Goal: Transaction & Acquisition: Purchase product/service

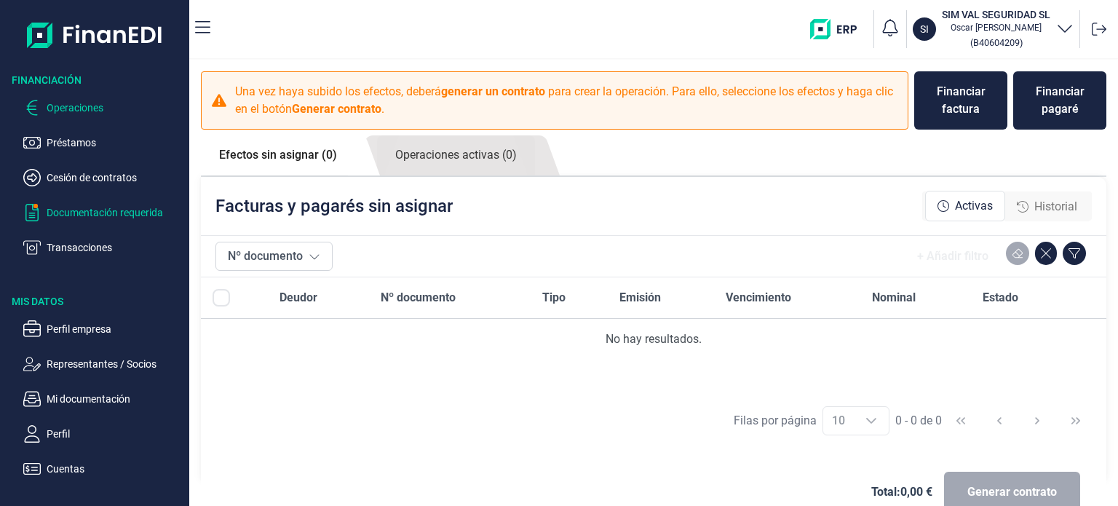
click at [87, 213] on p "Documentación requerida" at bounding box center [115, 212] width 137 height 17
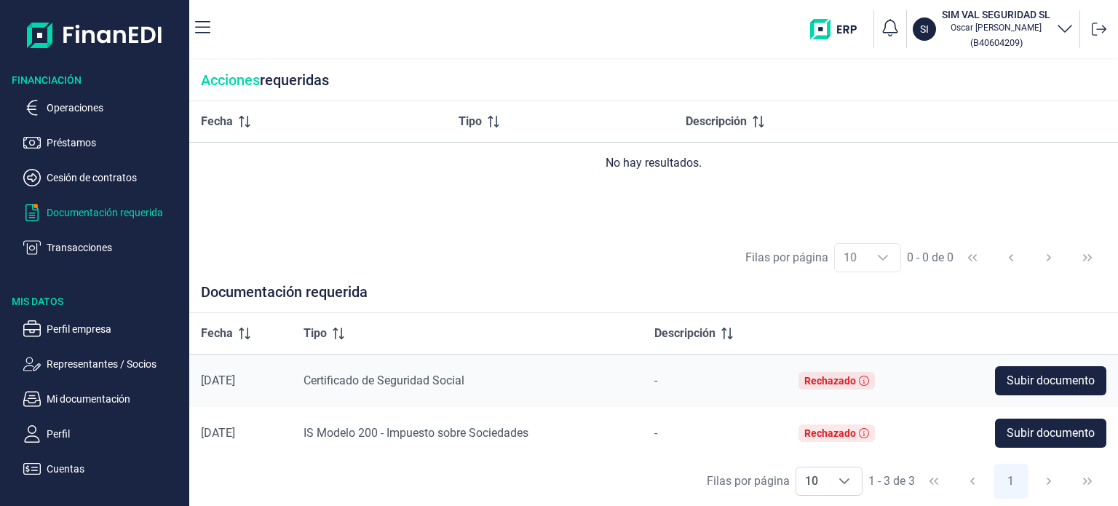
click at [83, 189] on ul "Operaciones Préstamos Cesión de contratos Documentación requerida Transacciones" at bounding box center [94, 171] width 189 height 169
click at [76, 148] on p "Préstamos" at bounding box center [115, 142] width 137 height 17
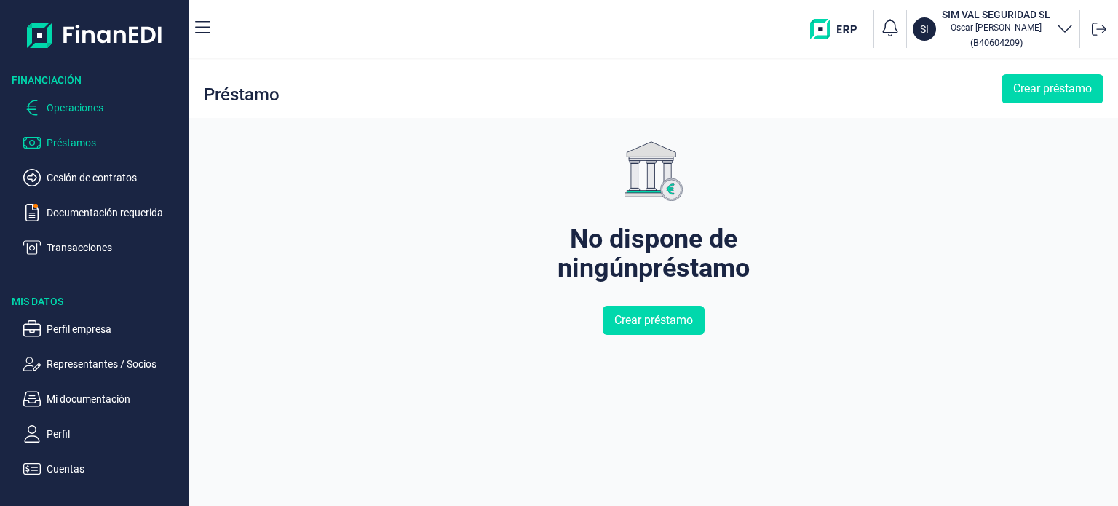
click at [69, 108] on p "Operaciones" at bounding box center [115, 107] width 137 height 17
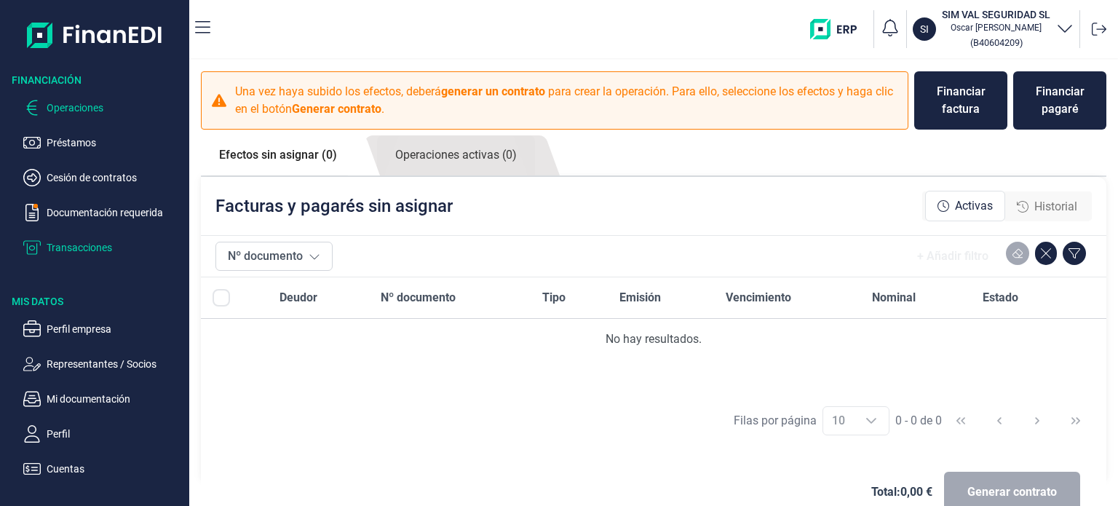
click at [75, 244] on p "Transacciones" at bounding box center [115, 247] width 137 height 17
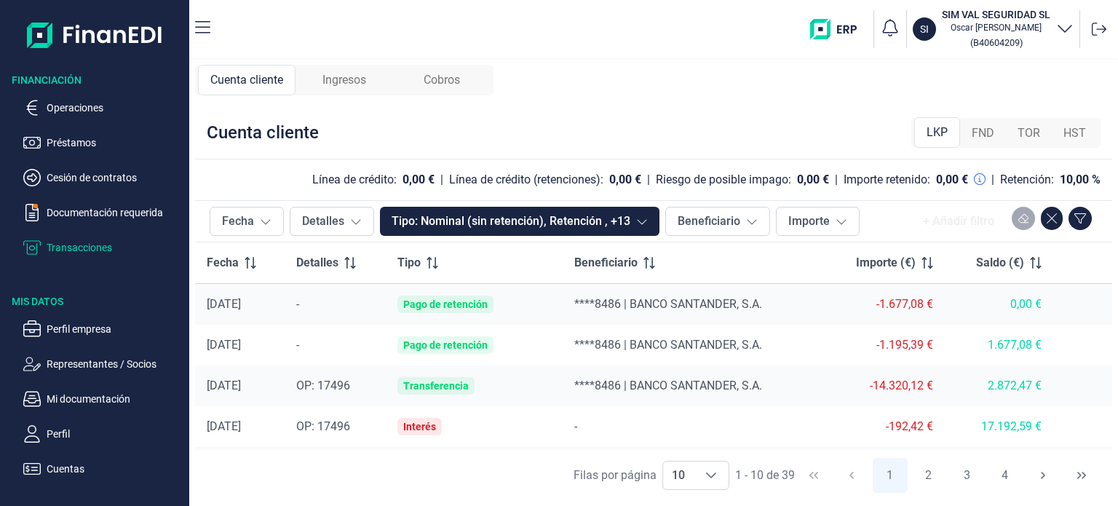
click at [349, 72] on span "Ingresos" at bounding box center [345, 79] width 44 height 17
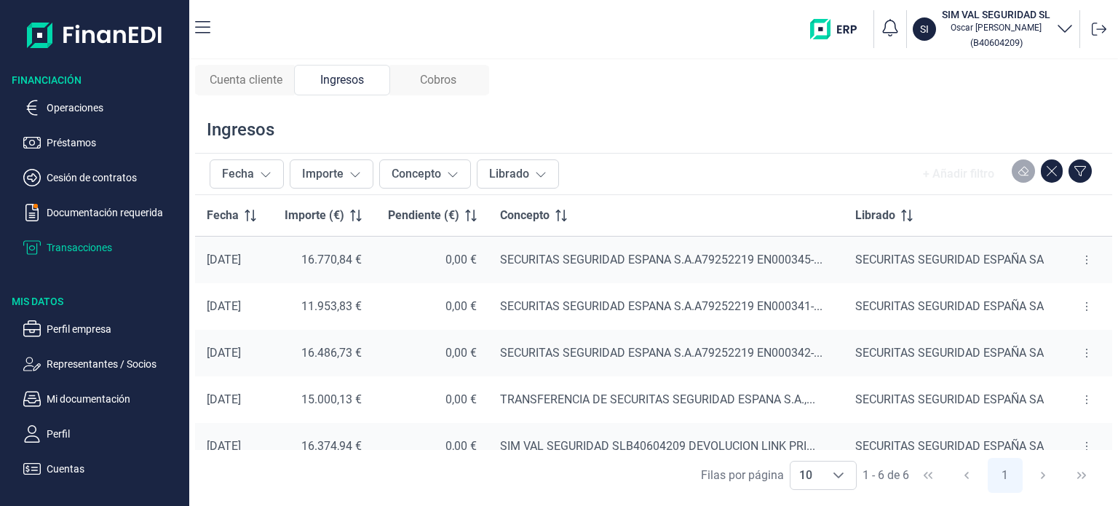
click at [438, 85] on span "Cobros" at bounding box center [438, 79] width 36 height 17
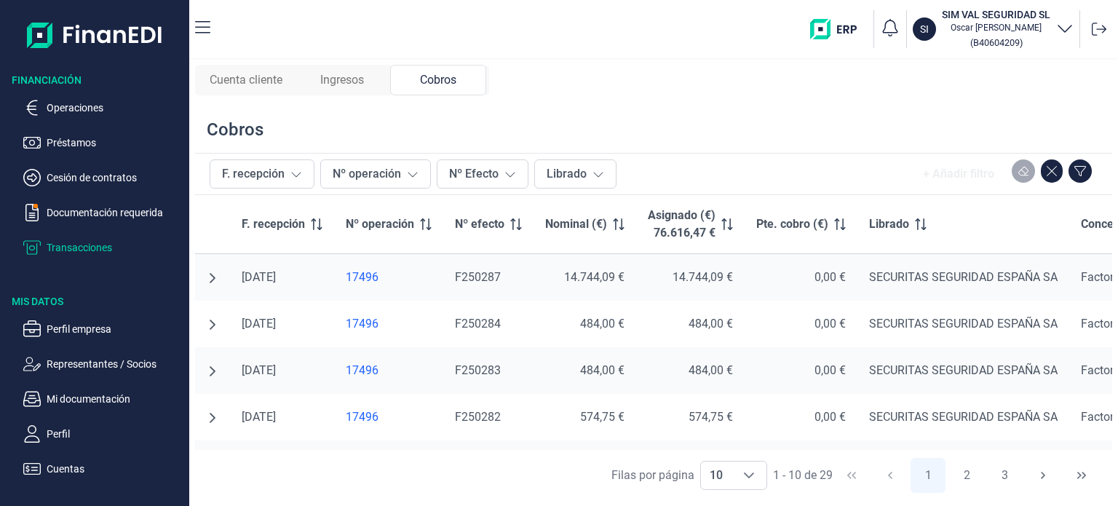
click at [251, 89] on div "Cuenta cliente" at bounding box center [246, 80] width 96 height 31
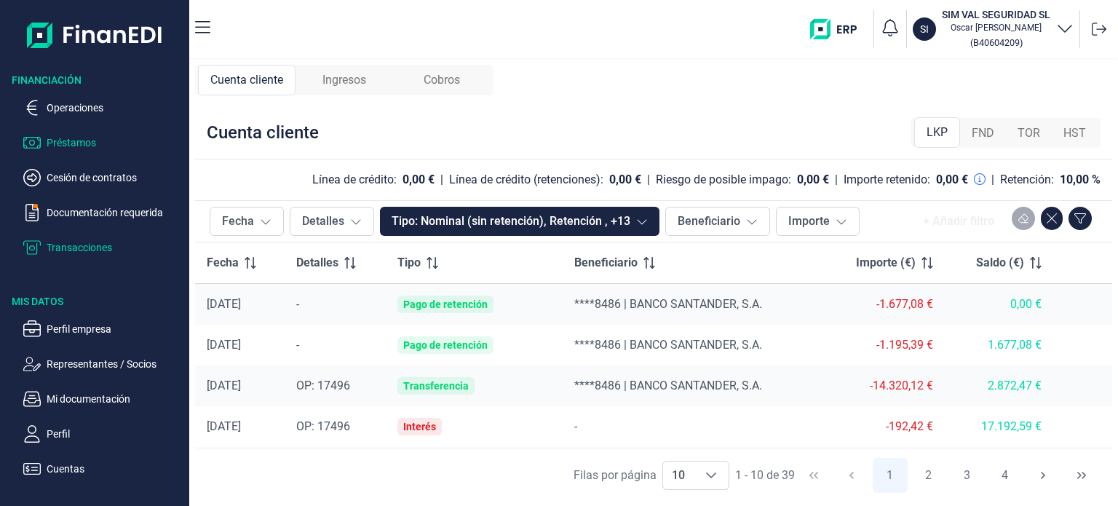
click at [79, 146] on p "Préstamos" at bounding box center [115, 142] width 137 height 17
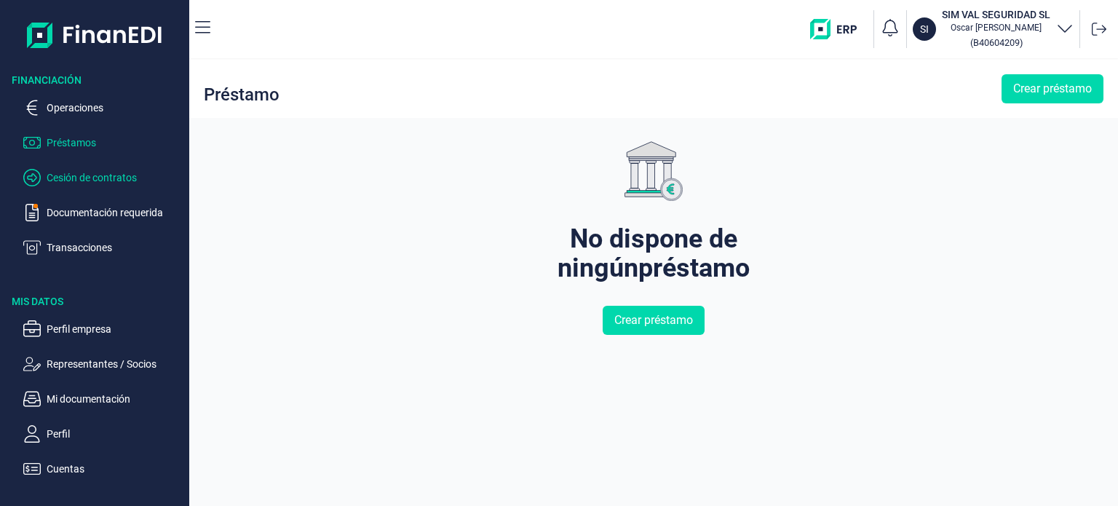
click at [80, 180] on p "Cesión de contratos" at bounding box center [115, 177] width 137 height 17
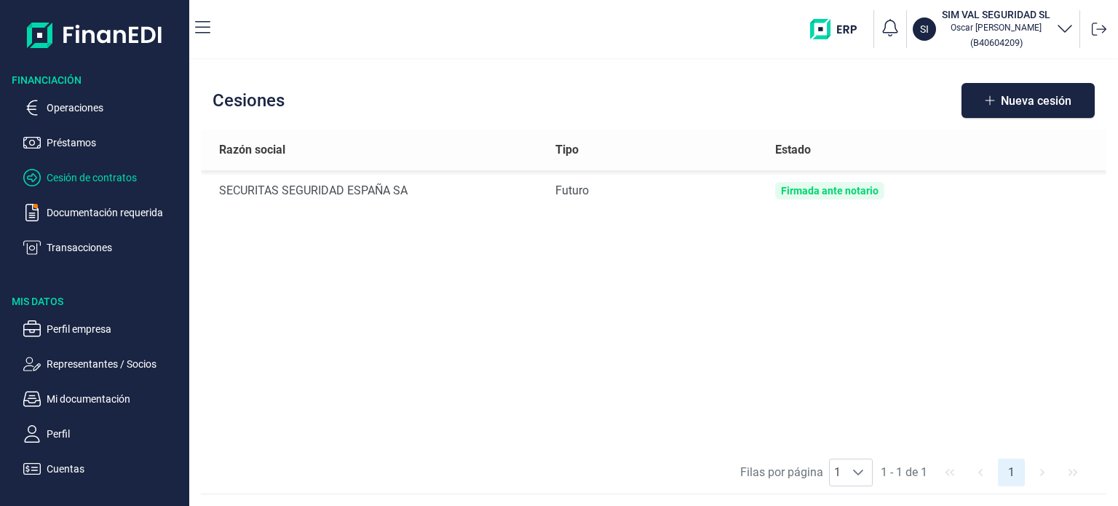
click at [72, 120] on ul "Operaciones Préstamos Cesión de contratos Documentación requerida Transacciones" at bounding box center [94, 171] width 189 height 169
click at [68, 105] on p "Operaciones" at bounding box center [115, 107] width 137 height 17
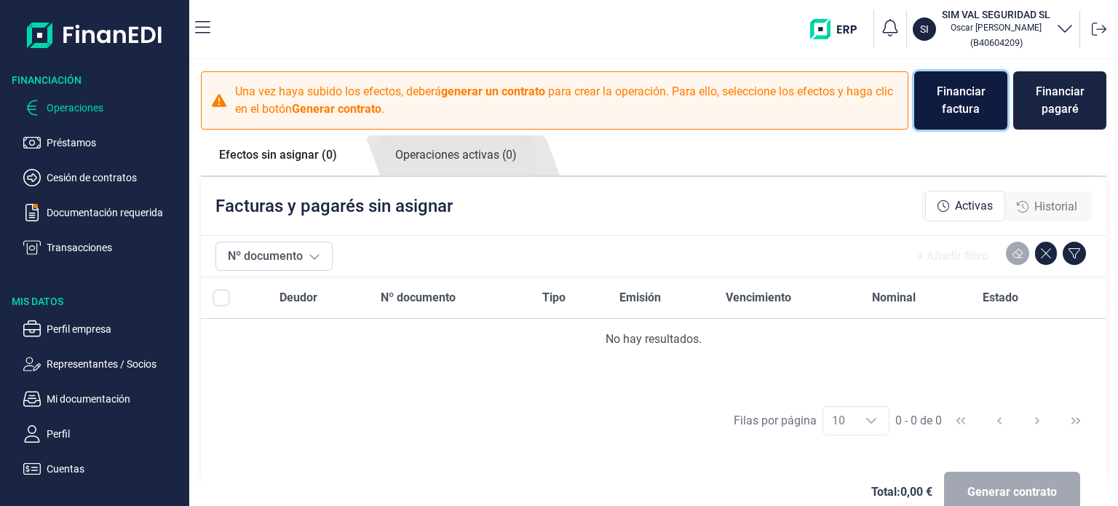
click at [944, 104] on div "Financiar factura" at bounding box center [961, 100] width 70 height 35
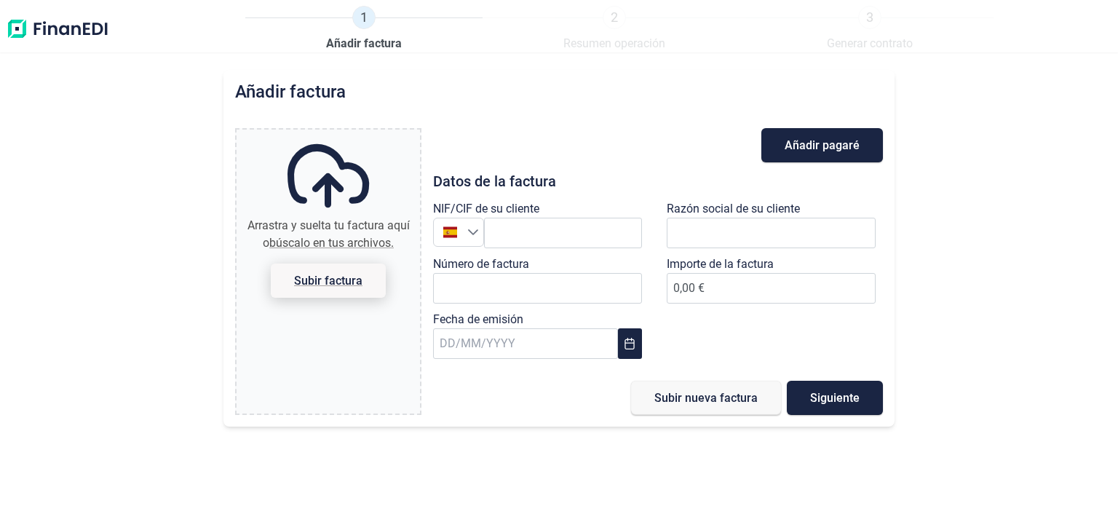
click at [341, 278] on span "Subir factura" at bounding box center [328, 280] width 68 height 11
click at [341, 134] on input "Arrastra y suelta tu factura aquí o búscalo en tus archivos. Subir factura" at bounding box center [328, 132] width 183 height 4
click at [349, 285] on span "Subir factura" at bounding box center [328, 280] width 68 height 11
click at [349, 134] on input "Arrastra y suelta tu factura aquí o búscalo en tus archivos. Subir factura" at bounding box center [328, 132] width 183 height 4
type input "C:\fakepath\F250336 SECURITAS SEGURIDAD [GEOGRAPHIC_DATA] SA.pdf"
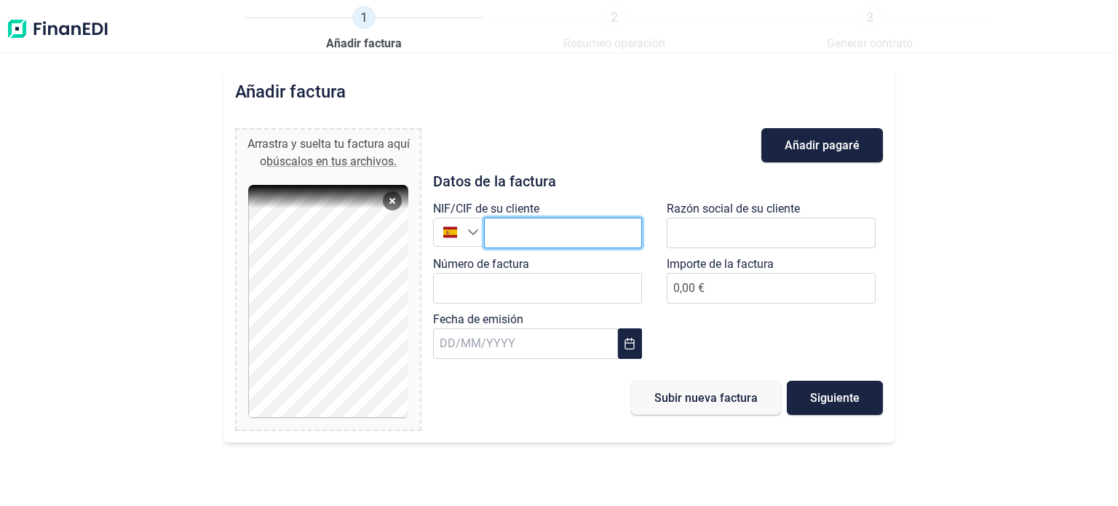
click at [524, 231] on input "text" at bounding box center [563, 233] width 158 height 31
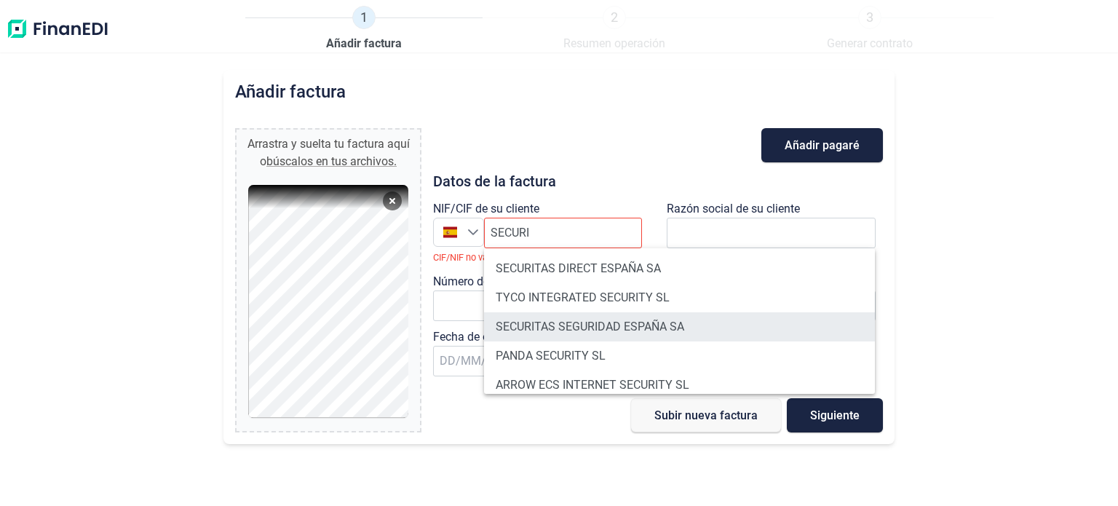
click at [623, 325] on li "SECURITAS SEGURIDAD ESPAÑA SA" at bounding box center [679, 326] width 391 height 29
type input "A79252219"
type input "SECURITAS SEGURIDAD ESPAÑA SA"
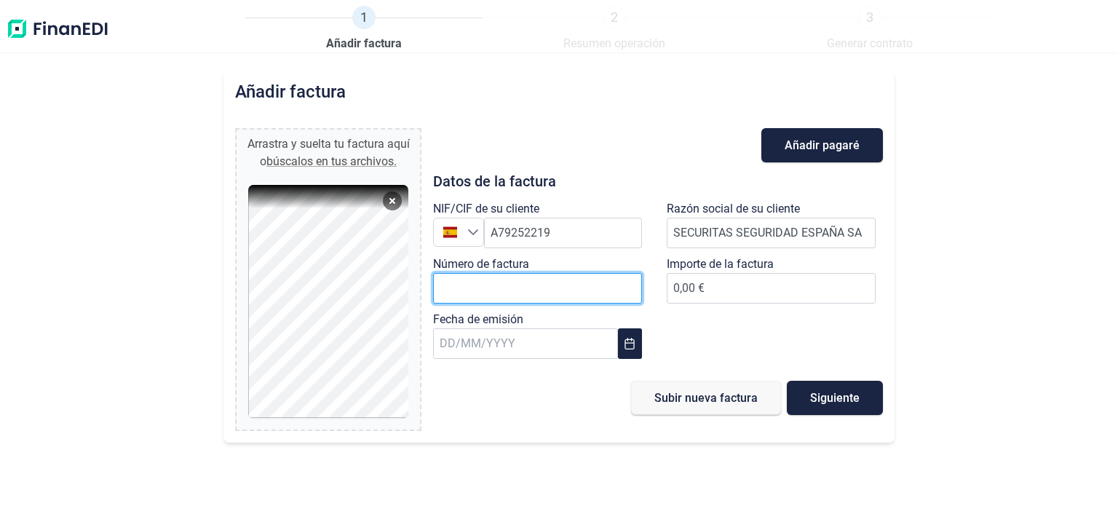
click at [562, 289] on input "Número de factura" at bounding box center [537, 288] width 209 height 31
paste input "F250336"
type input "F250336"
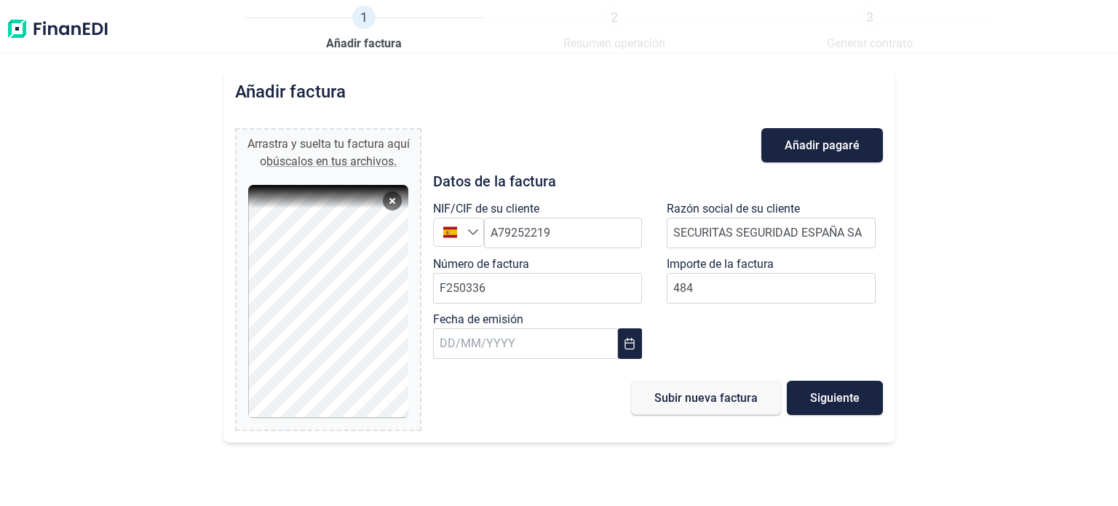
type input "484,00 €"
click at [666, 340] on div "NIF/CIF de su cliente España España A79252219 Razón social de su cliente SECURI…" at bounding box center [657, 283] width 467 height 166
click at [830, 398] on span "Siguiente" at bounding box center [835, 397] width 50 height 11
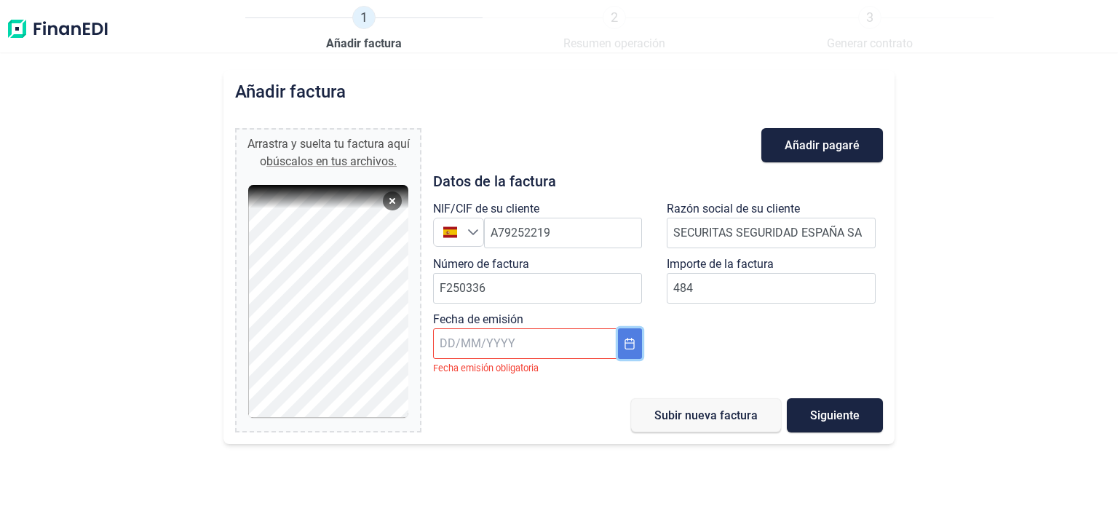
drag, startPoint x: 631, startPoint y: 341, endPoint x: 617, endPoint y: 344, distance: 14.1
click at [631, 341] on icon "Choose Date" at bounding box center [630, 344] width 12 height 12
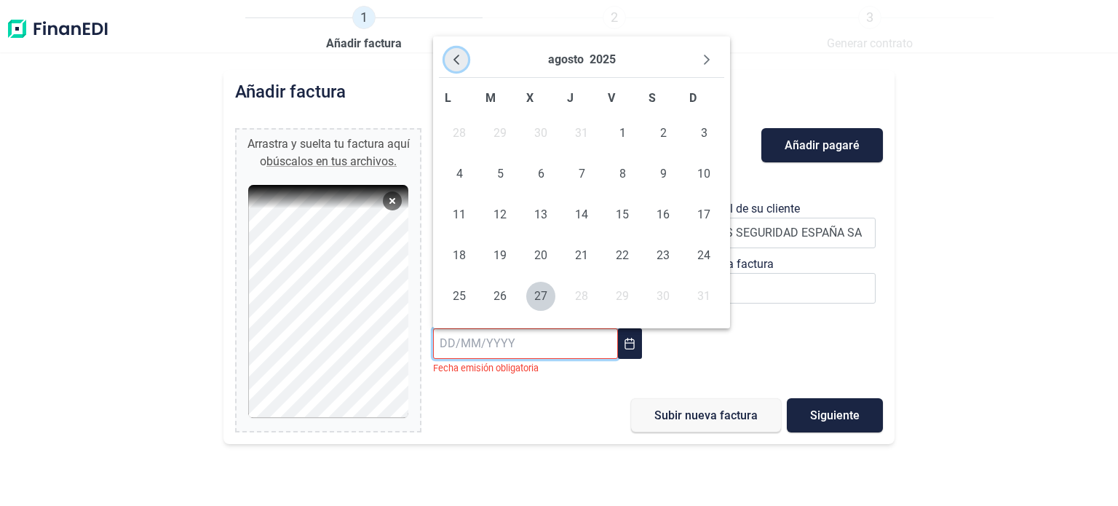
click at [455, 66] on button "Previous Month" at bounding box center [456, 59] width 23 height 23
click at [626, 248] on span "25" at bounding box center [622, 255] width 29 height 29
type input "[DATE]"
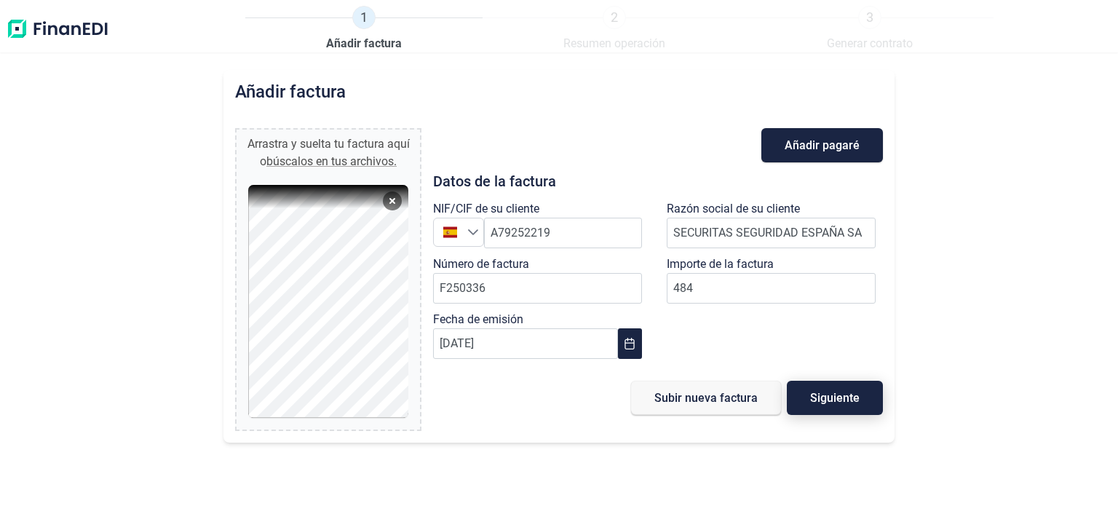
click at [845, 398] on span "Siguiente" at bounding box center [835, 397] width 50 height 11
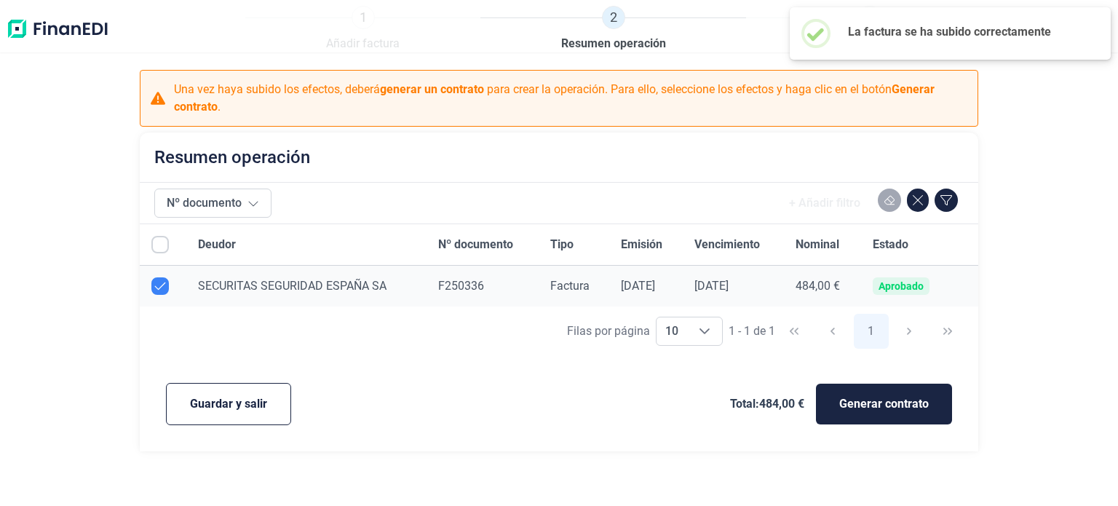
checkbox input "true"
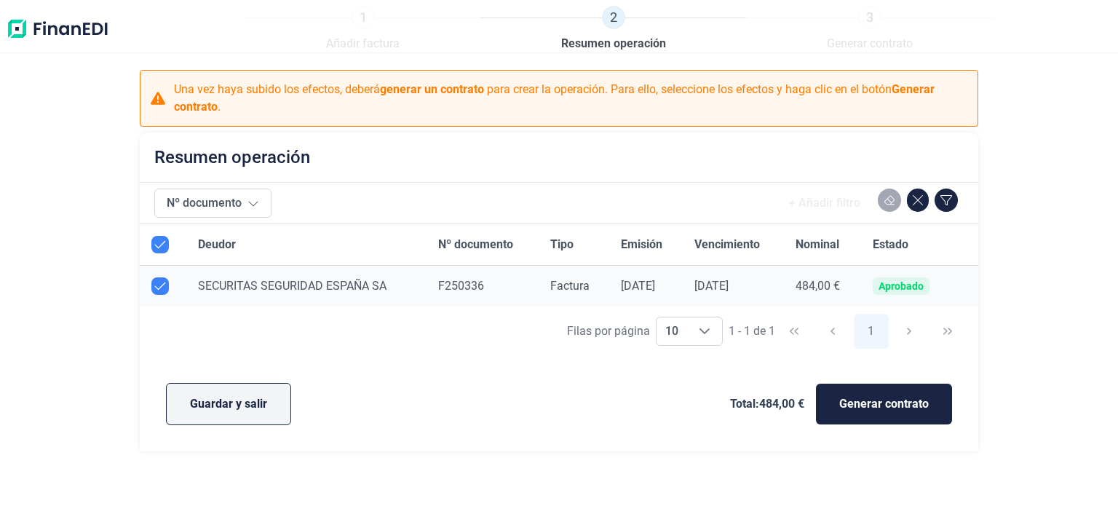
click at [186, 399] on button "Guardar y salir" at bounding box center [228, 404] width 125 height 42
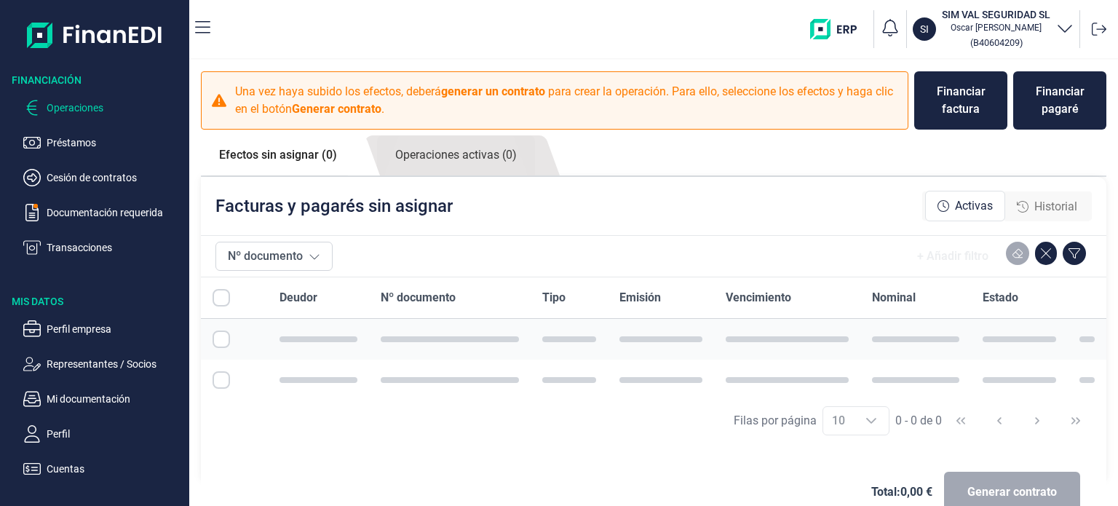
checkbox input "true"
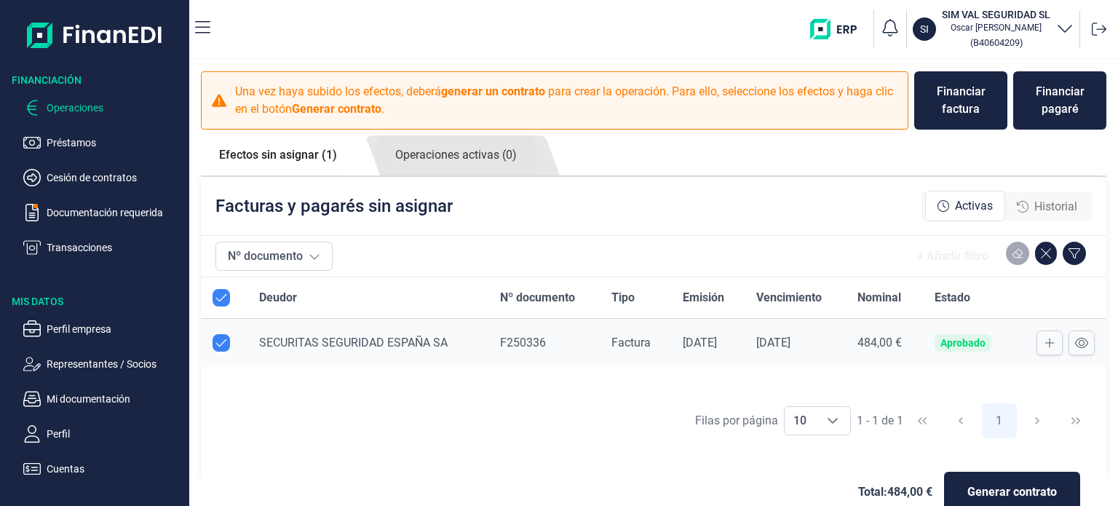
checkbox input "true"
click at [932, 103] on div "Financiar factura" at bounding box center [961, 100] width 70 height 35
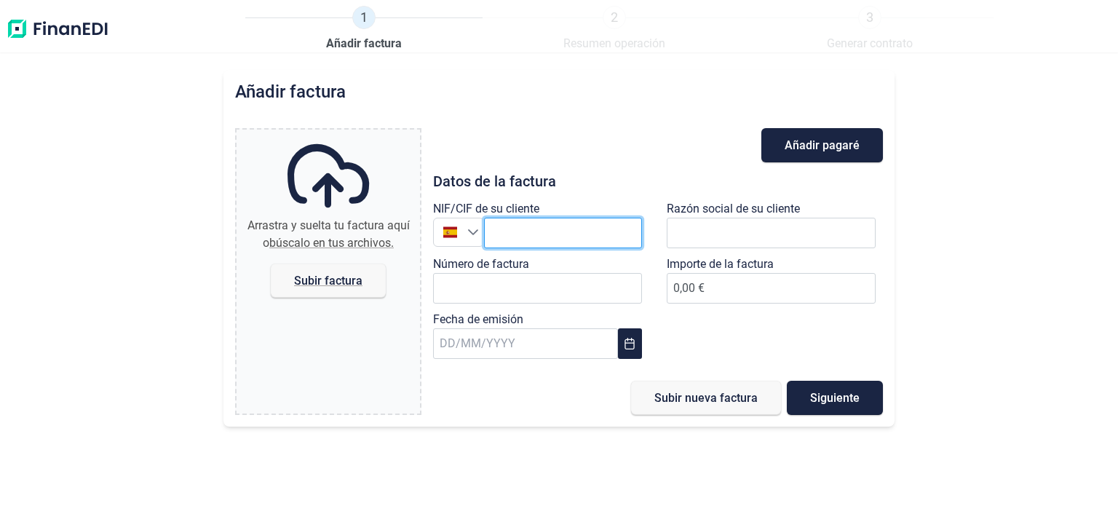
drag, startPoint x: 523, startPoint y: 221, endPoint x: 523, endPoint y: 229, distance: 8.0
click at [523, 229] on input "text" at bounding box center [563, 233] width 158 height 31
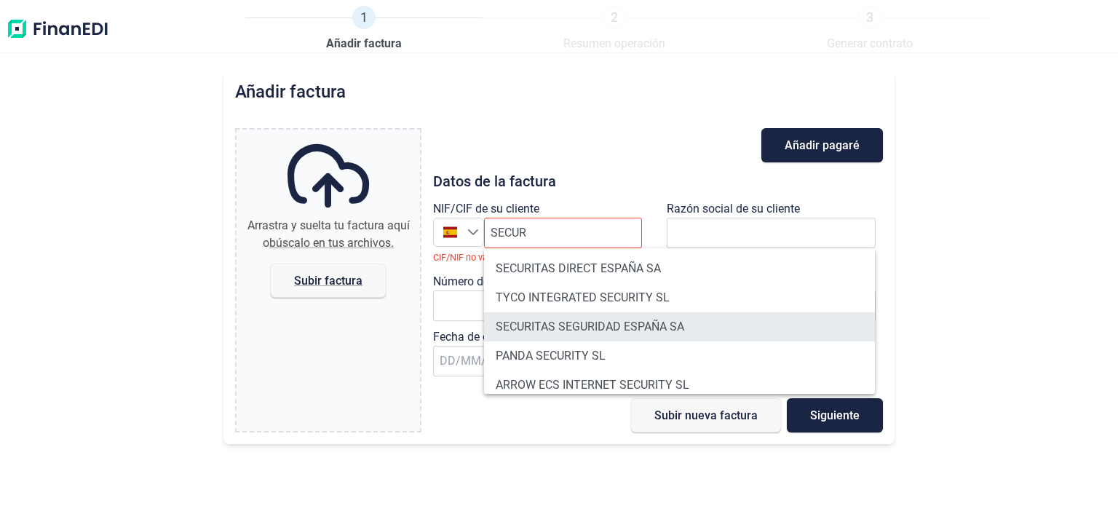
click at [604, 330] on li "SECURITAS SEGURIDAD ESPAÑA SA" at bounding box center [679, 326] width 391 height 29
type input "A79252219"
type input "SECURITAS SEGURIDAD ESPAÑA SA"
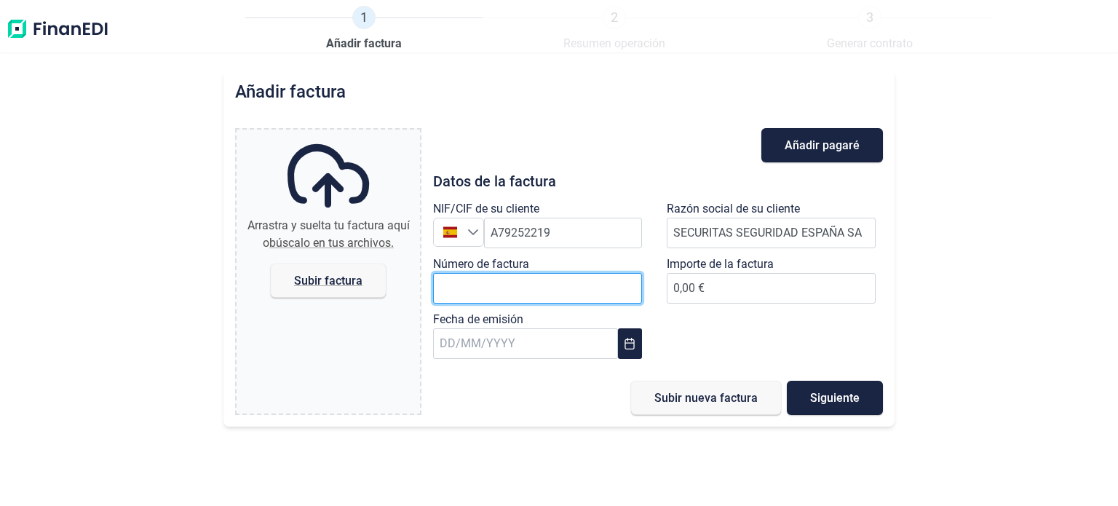
paste input "F250337"
type input "F250337"
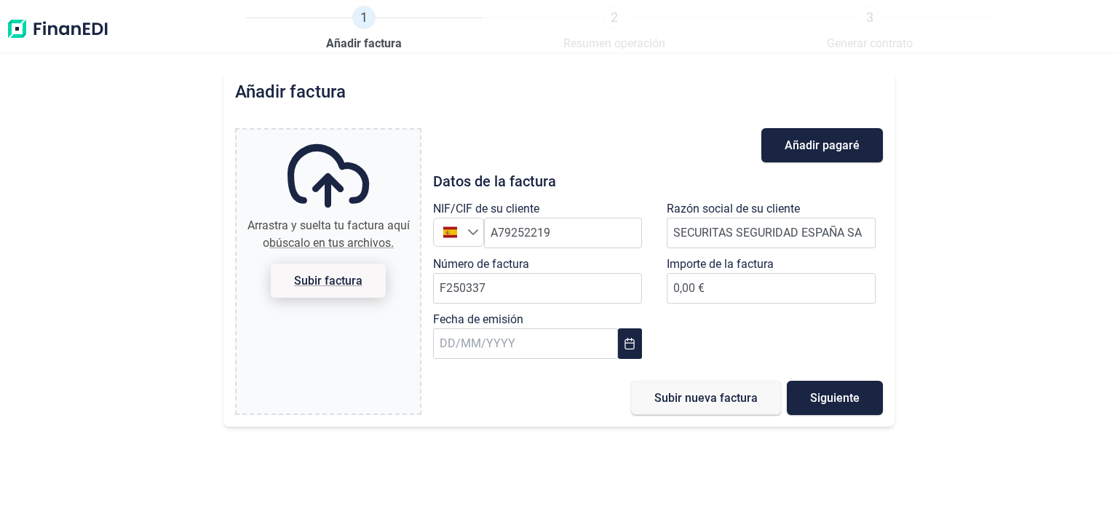
click at [337, 279] on span "Subir factura" at bounding box center [328, 280] width 68 height 11
click at [337, 134] on input "Arrastra y suelta tu factura aquí o búscalo en tus archivos. Subir factura" at bounding box center [328, 132] width 183 height 4
type input "C:\fakepath\F250337 SECURITAS SEGURIDAD [GEOGRAPHIC_DATA] SA.pdf"
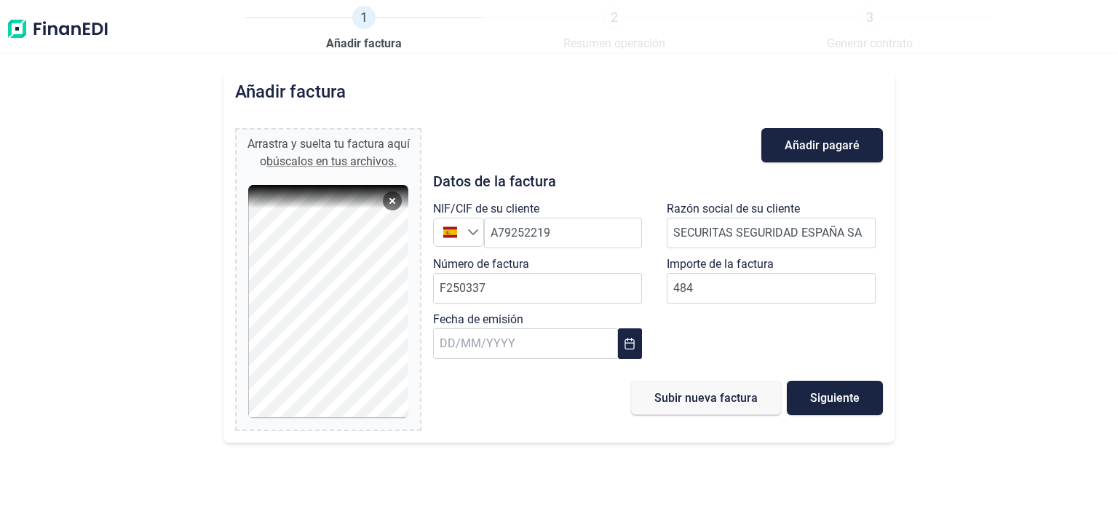
type input "484,00 €"
click at [691, 350] on div "NIF/CIF de su cliente España España A79252219 Razón social de su cliente SECURI…" at bounding box center [657, 283] width 467 height 166
click at [621, 348] on button "Choose Date" at bounding box center [630, 343] width 24 height 31
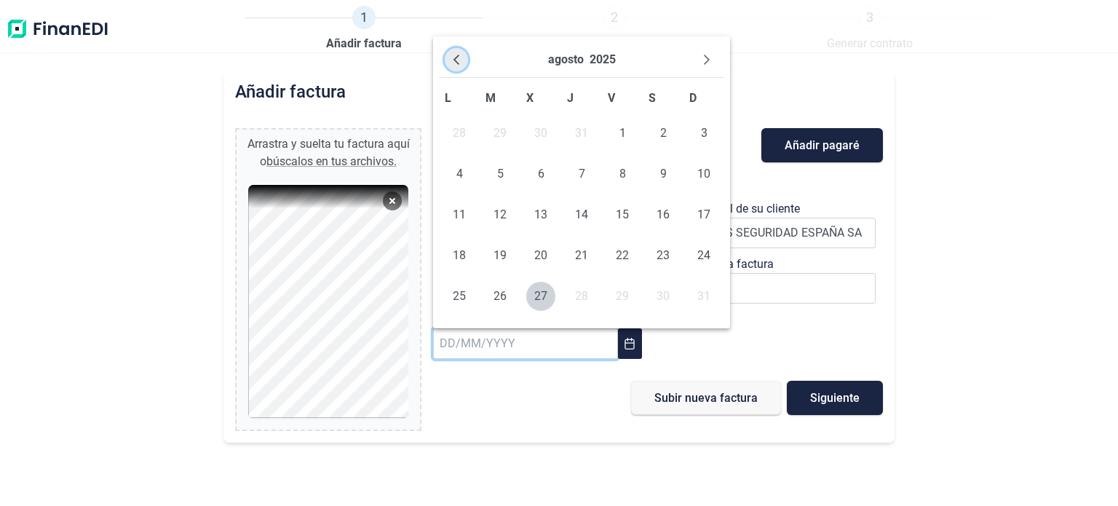
click at [457, 58] on icon "Previous Month" at bounding box center [457, 60] width 12 height 12
click at [619, 253] on span "25" at bounding box center [622, 255] width 29 height 29
type input "[DATE]"
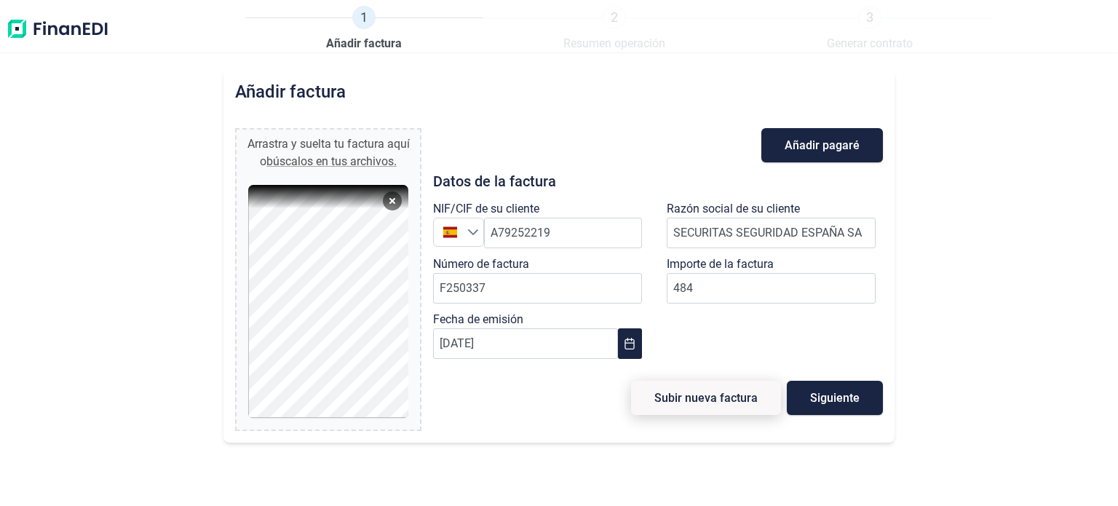
click at [669, 400] on span "Subir nueva factura" at bounding box center [706, 397] width 103 height 11
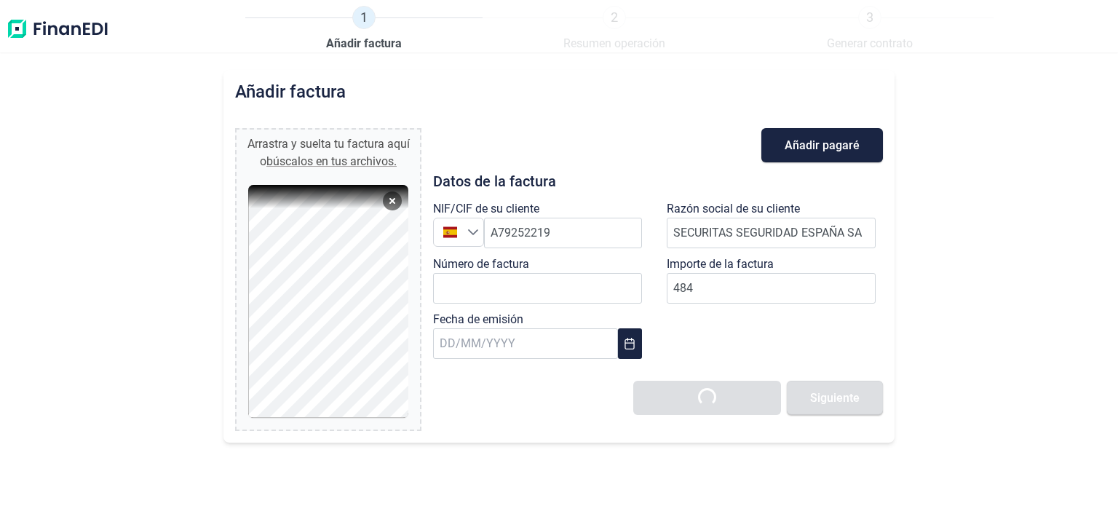
type input "0,00 €"
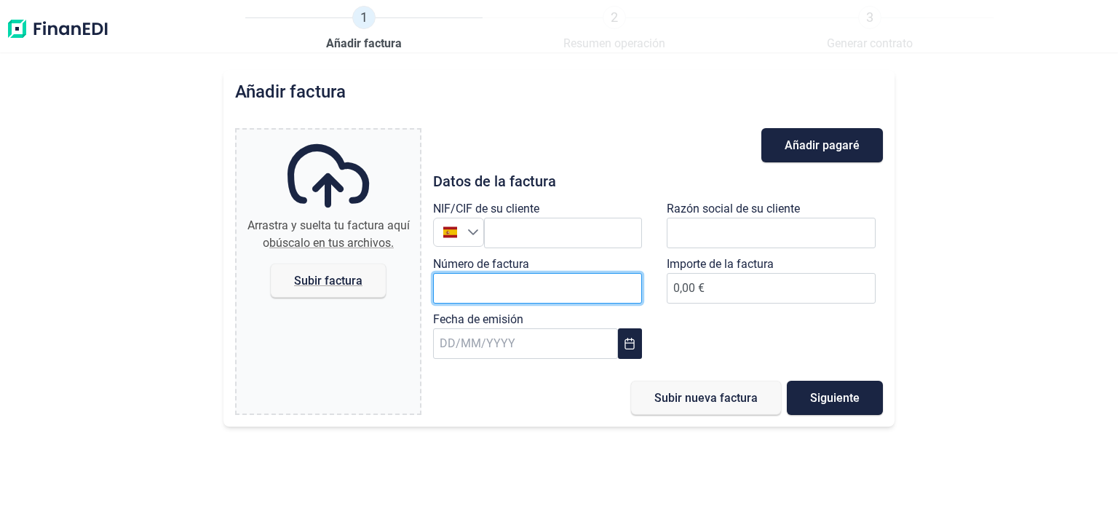
click at [506, 278] on input "Número de factura" at bounding box center [537, 288] width 209 height 31
paste input "F250338"
type input "F250338"
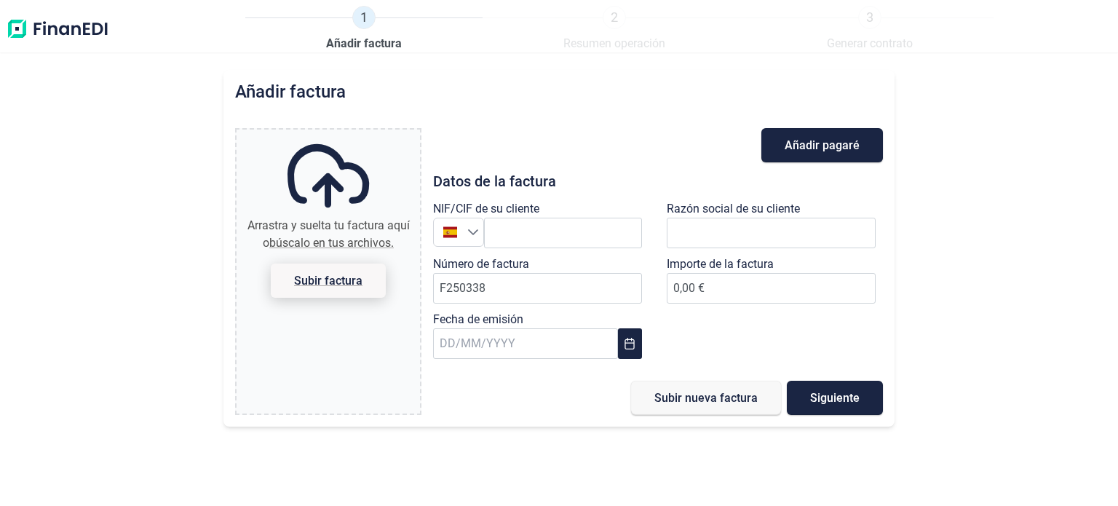
click at [317, 268] on span "Subir factura" at bounding box center [328, 281] width 115 height 34
click at [317, 134] on input "Arrastra y suelta tu factura aquí o búscalo en tus archivos. Subir factura" at bounding box center [328, 132] width 183 height 4
type input "C:\fakepath\F250338 SECURITAS SEGURIDAD [GEOGRAPHIC_DATA] SA.pdf"
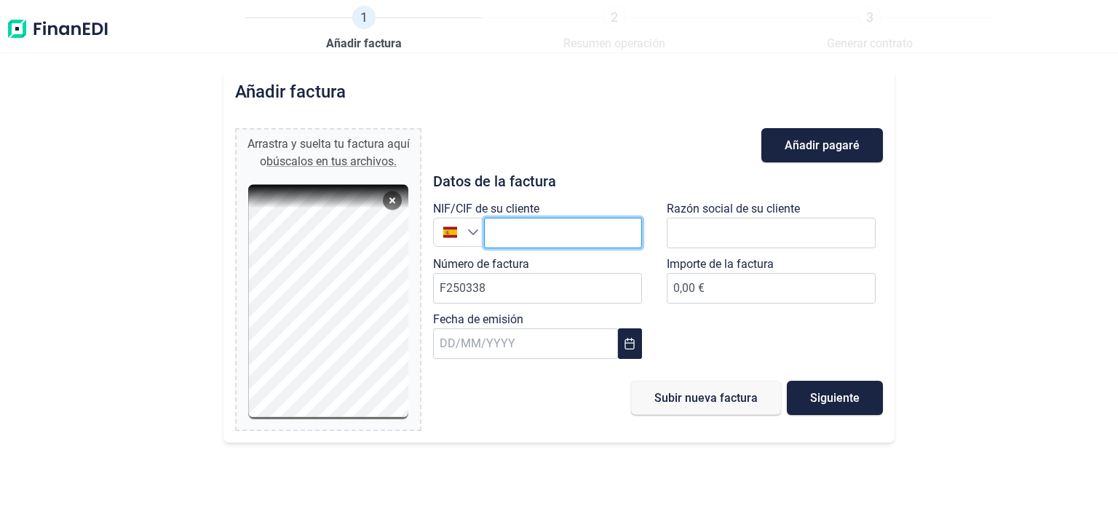
click at [529, 230] on input "text" at bounding box center [563, 233] width 158 height 31
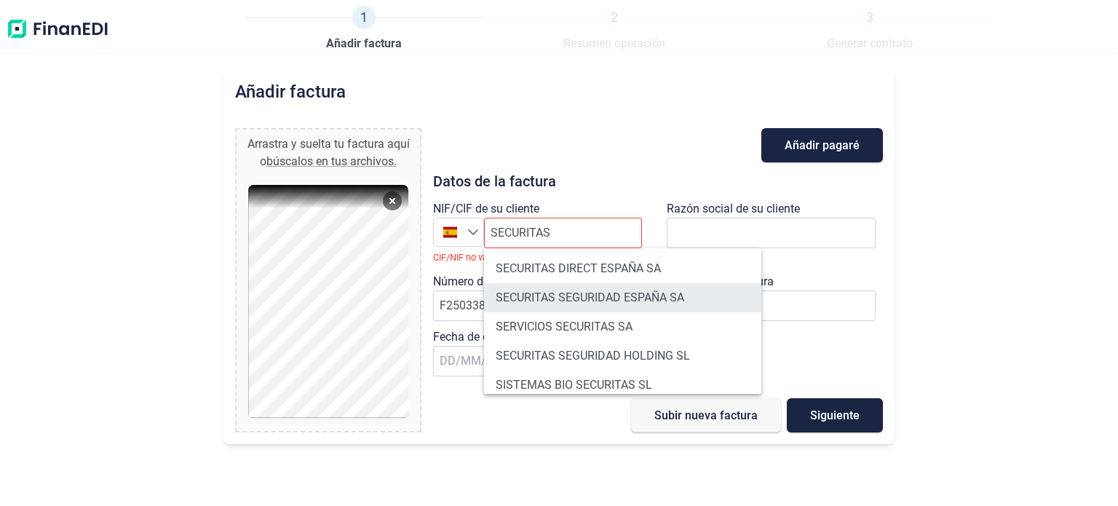
click at [636, 296] on li "SECURITAS SEGURIDAD ESPAÑA SA" at bounding box center [622, 297] width 277 height 29
type input "A79252219"
type input "SECURITAS SEGURIDAD ESPAÑA SA"
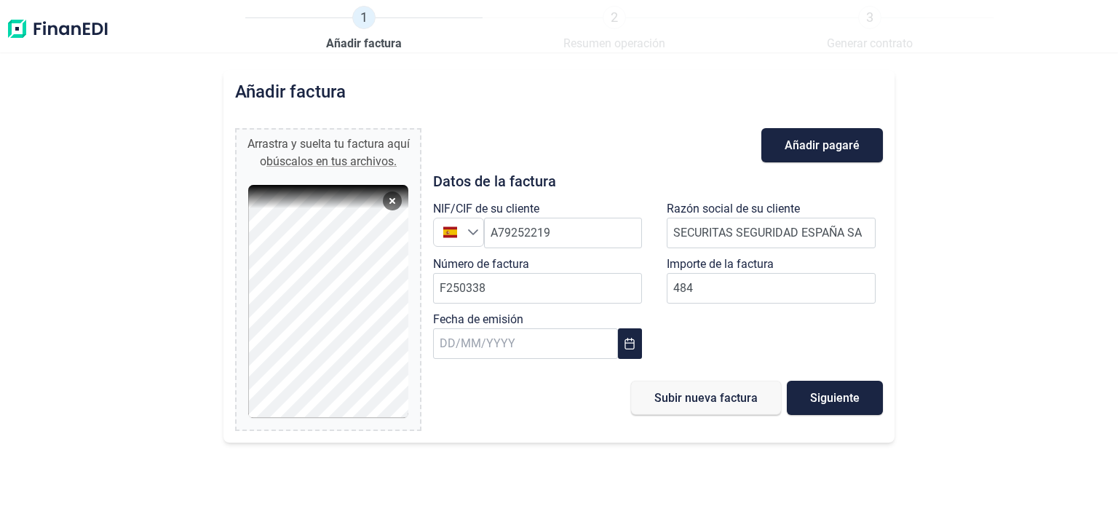
type input "484,00 €"
drag, startPoint x: 546, startPoint y: 384, endPoint x: 598, endPoint y: 382, distance: 52.5
click at [546, 384] on div "Subir nueva factura Siguiente" at bounding box center [658, 398] width 450 height 34
click at [622, 331] on button "Choose Date" at bounding box center [630, 343] width 24 height 31
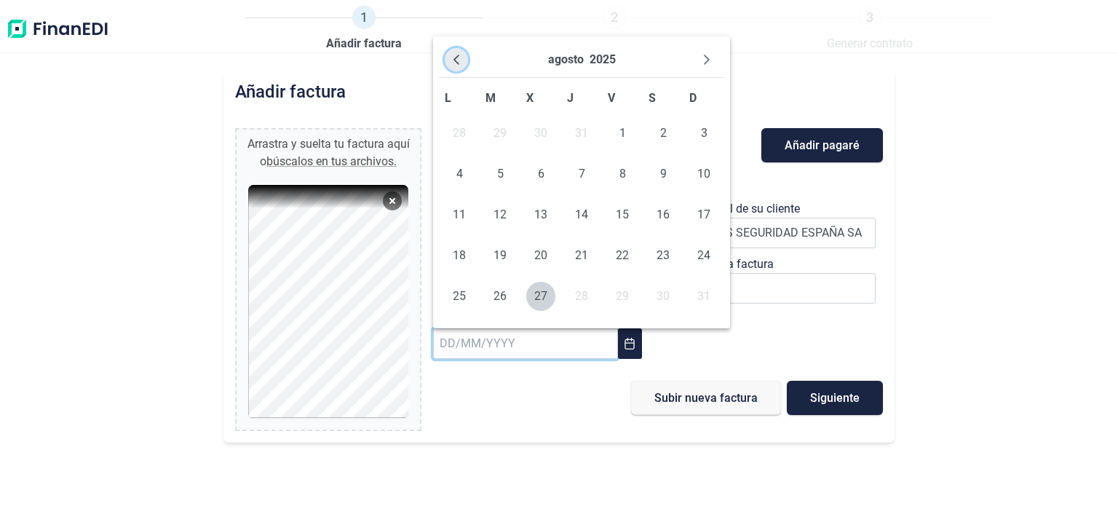
click at [450, 60] on button "Previous Month" at bounding box center [456, 59] width 23 height 23
click at [627, 243] on span "25" at bounding box center [622, 255] width 29 height 29
type input "[DATE]"
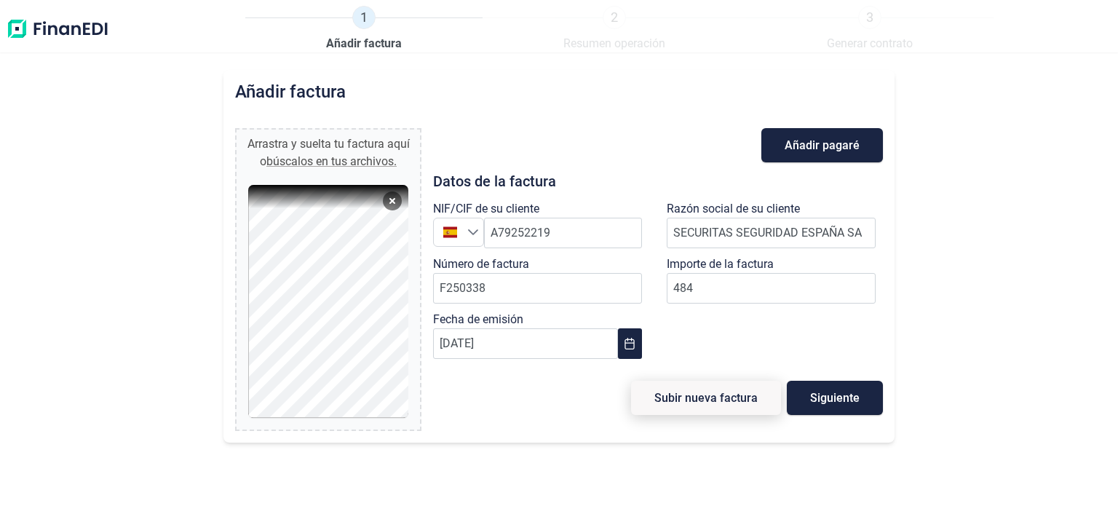
click at [721, 402] on span "Subir nueva factura" at bounding box center [706, 397] width 103 height 11
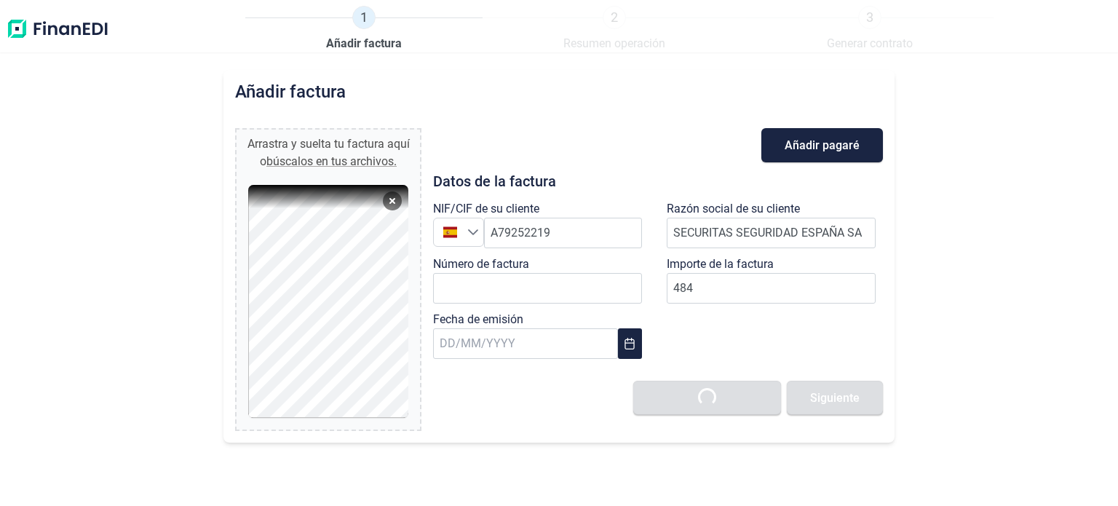
type input "0,00 €"
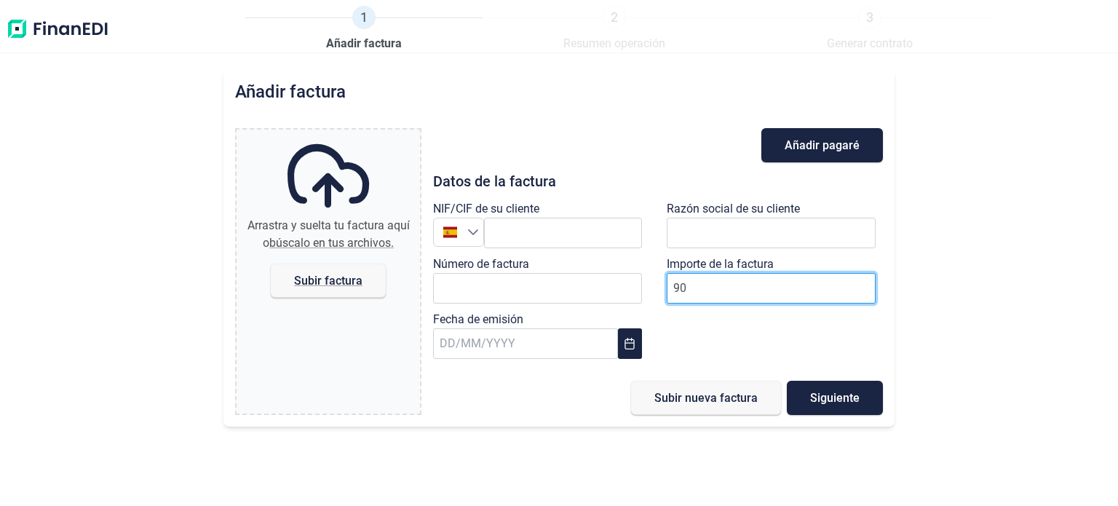
type input "907"
type input "907.5"
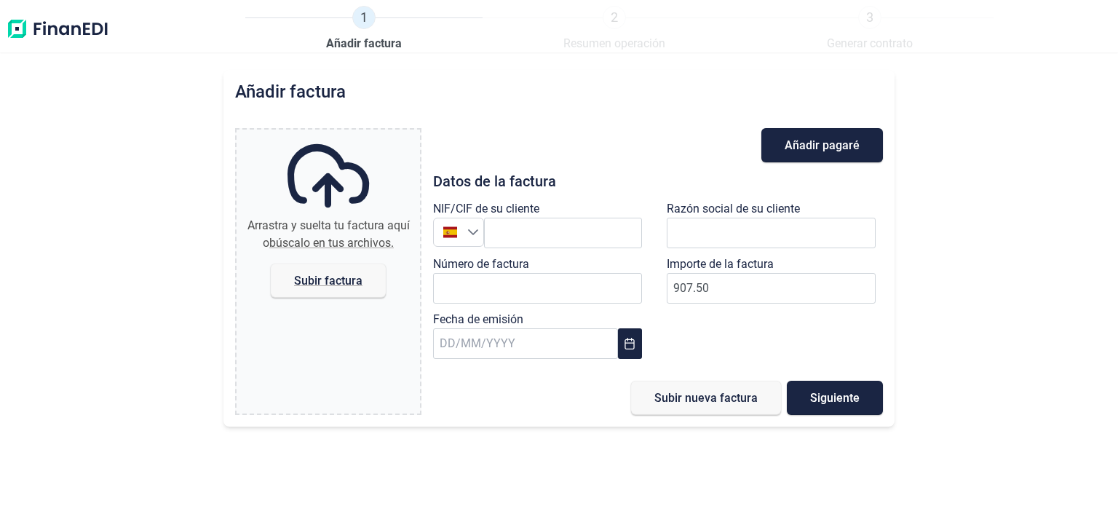
type input "907,50 €"
click at [478, 407] on div "Subir nueva factura Siguiente" at bounding box center [658, 398] width 450 height 34
click at [537, 236] on input "text" at bounding box center [563, 233] width 158 height 31
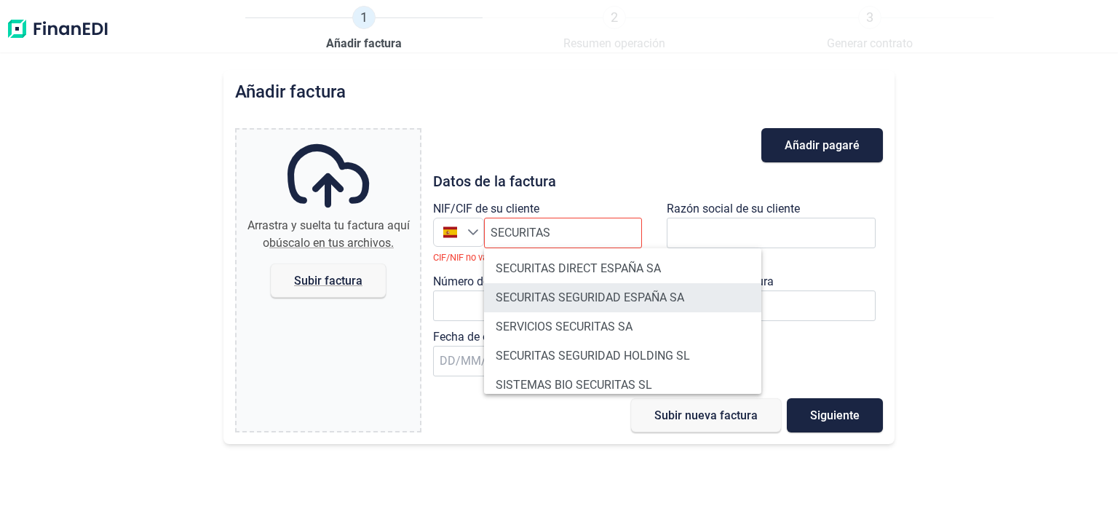
click at [575, 299] on li "SECURITAS SEGURIDAD ESPAÑA SA" at bounding box center [622, 297] width 277 height 29
type input "A79252219"
type input "SECURITAS SEGURIDAD ESPAÑA SA"
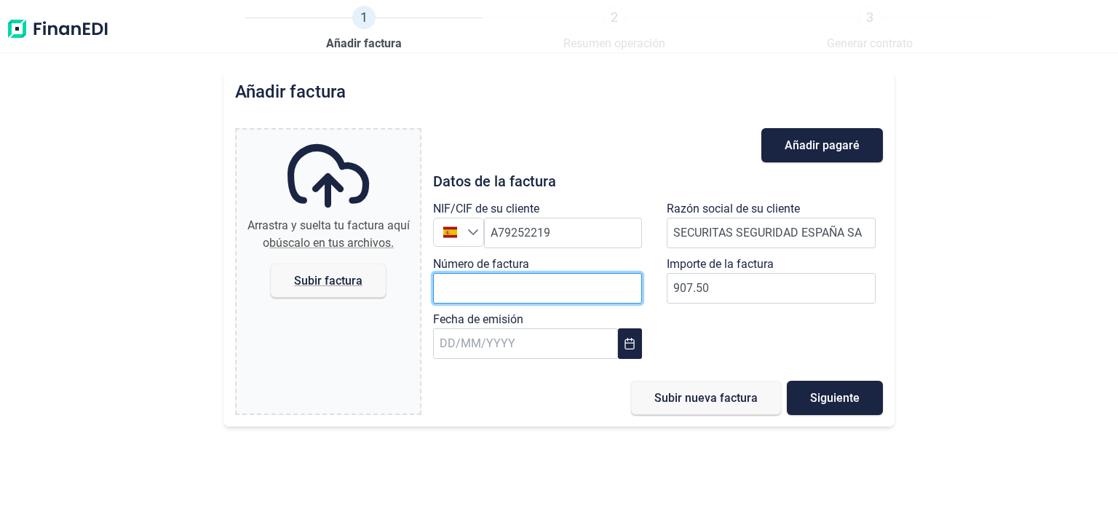
paste input "F250339"
type input "F250339"
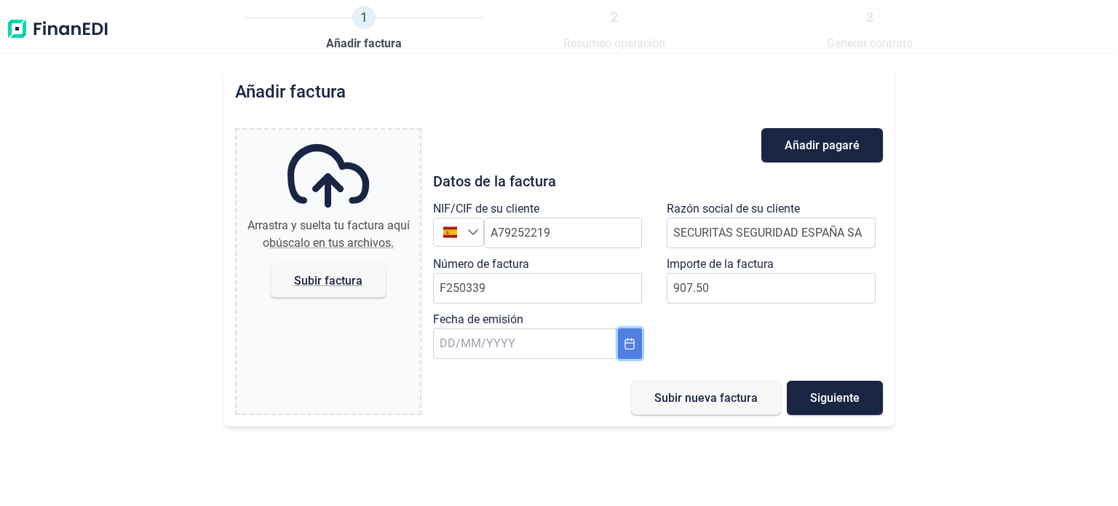
click at [632, 339] on icon "Choose Date" at bounding box center [629, 344] width 9 height 12
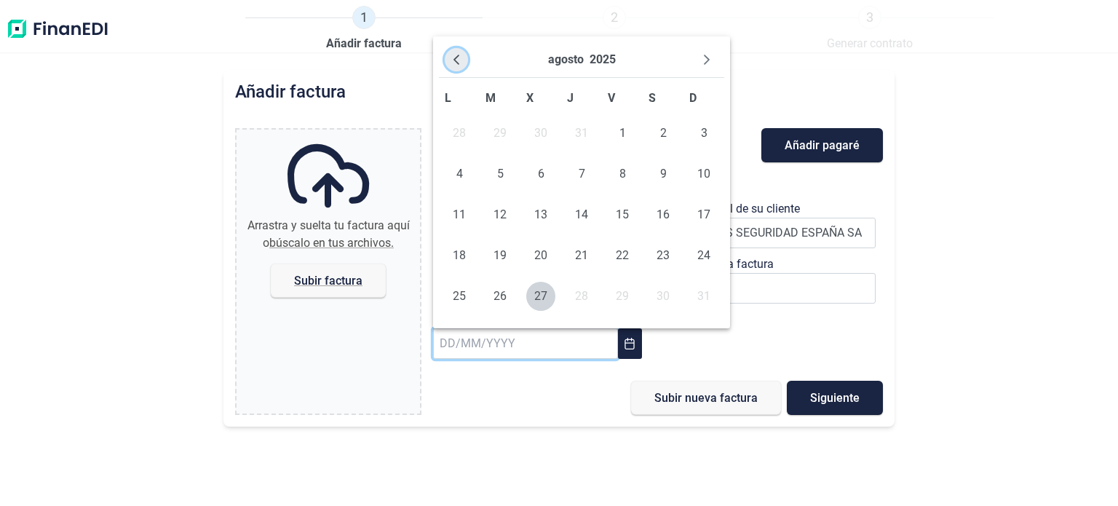
click at [456, 54] on icon "Previous Month" at bounding box center [457, 60] width 12 height 12
click at [605, 261] on td "25" at bounding box center [622, 255] width 41 height 41
click at [626, 258] on span "25" at bounding box center [622, 255] width 29 height 29
type input "[DATE]"
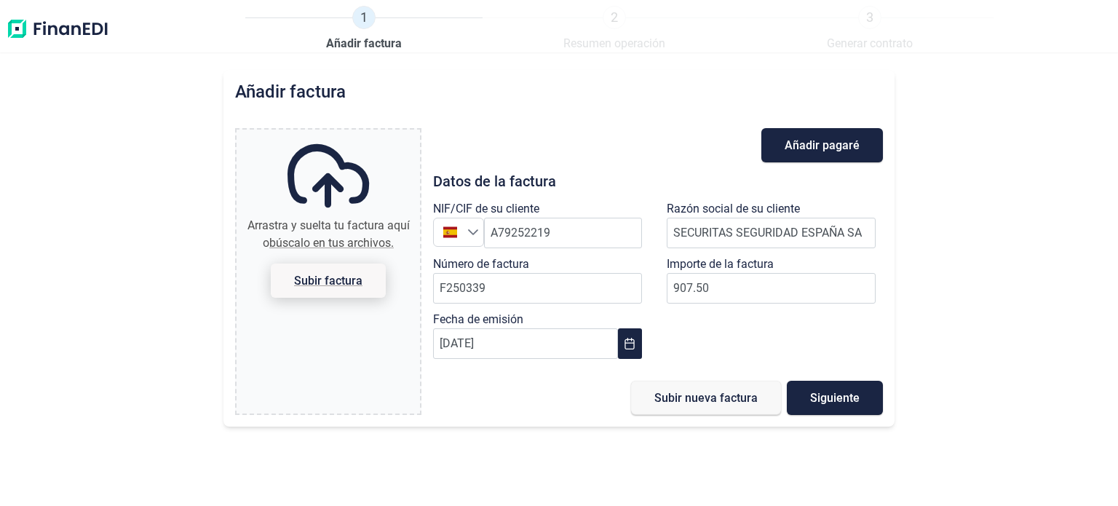
click at [301, 280] on span "Subir factura" at bounding box center [328, 280] width 68 height 11
click at [301, 134] on input "Arrastra y suelta tu factura aquí o búscalo en tus archivos. Subir factura" at bounding box center [328, 132] width 183 height 4
type input "C:\fakepath\F250339 SECURITAS SEGURIDAD [GEOGRAPHIC_DATA] SA.pdf"
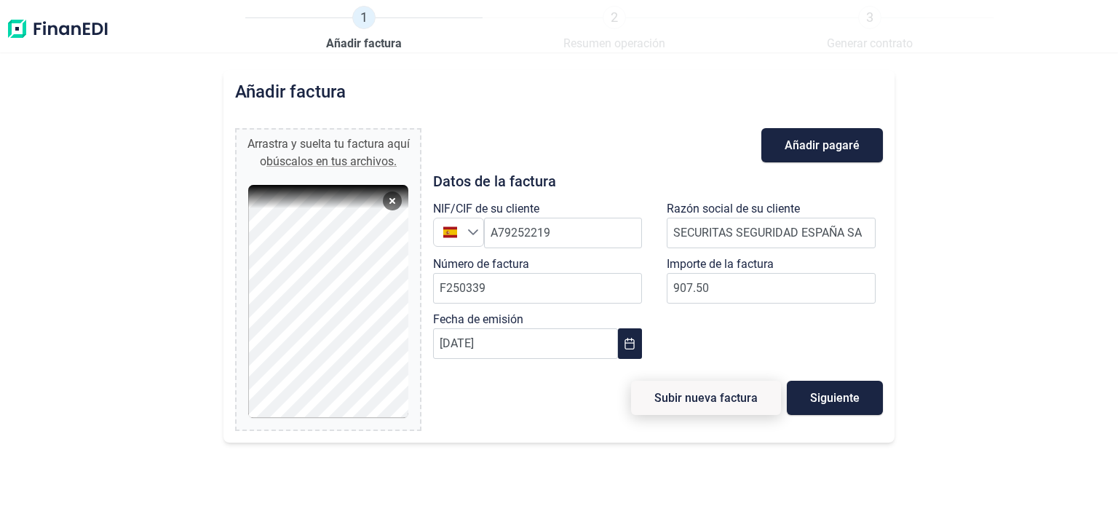
click at [684, 403] on span "Subir nueva factura" at bounding box center [706, 397] width 103 height 11
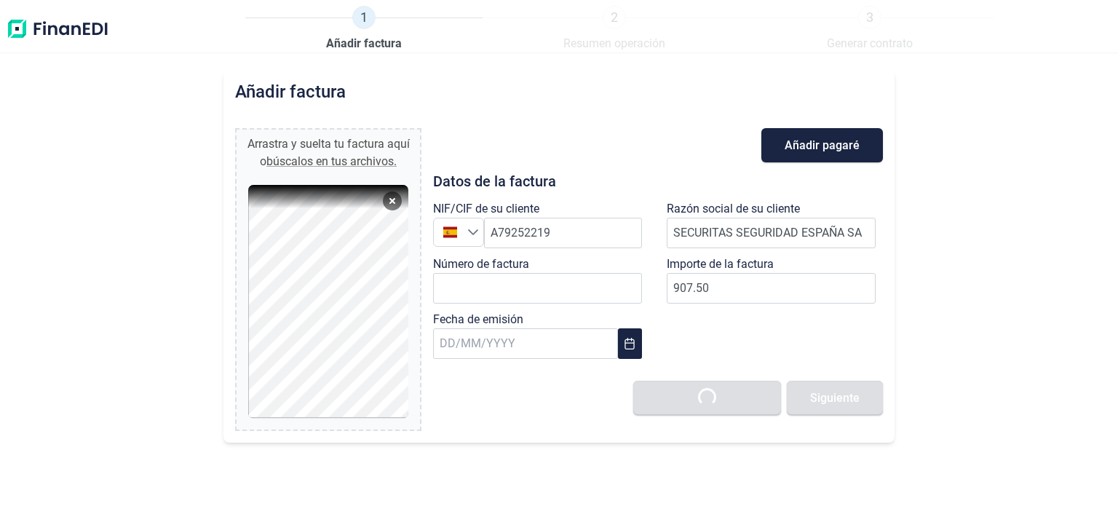
type input "0,00 €"
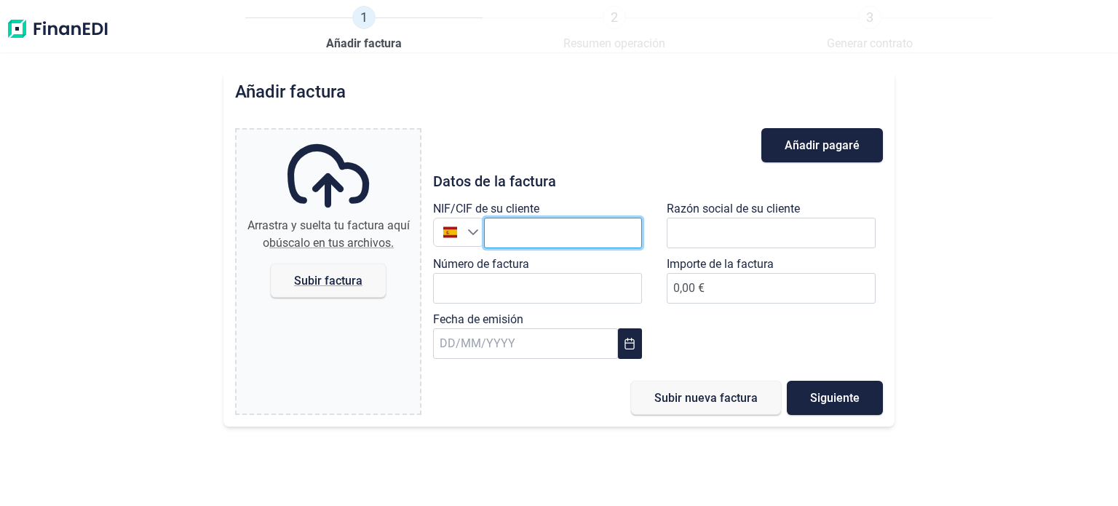
click at [525, 227] on input "text" at bounding box center [563, 233] width 158 height 31
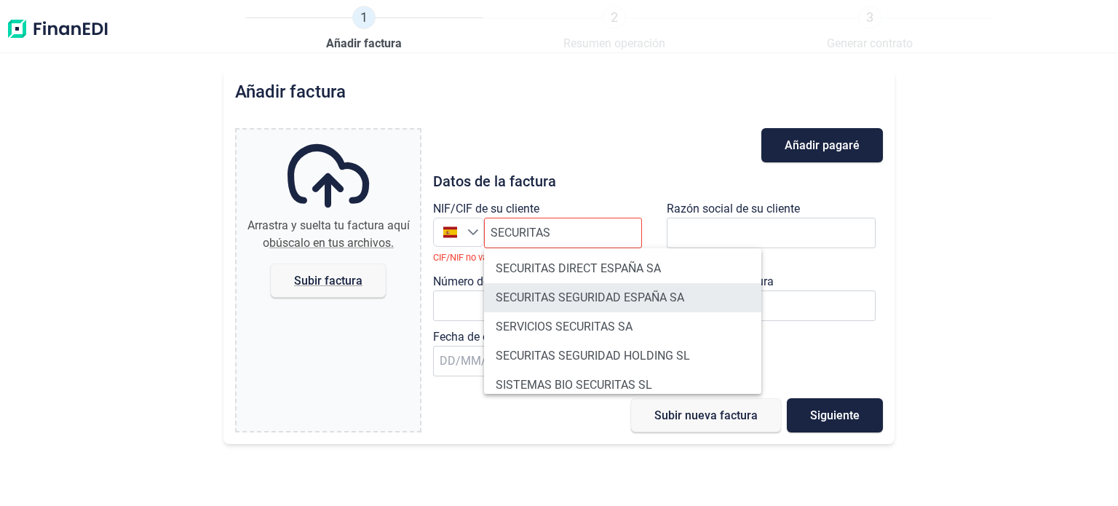
click at [603, 293] on li "SECURITAS SEGURIDAD ESPAÑA SA" at bounding box center [622, 297] width 277 height 29
type input "A79252219"
type input "SECURITAS SEGURIDAD ESPAÑA SA"
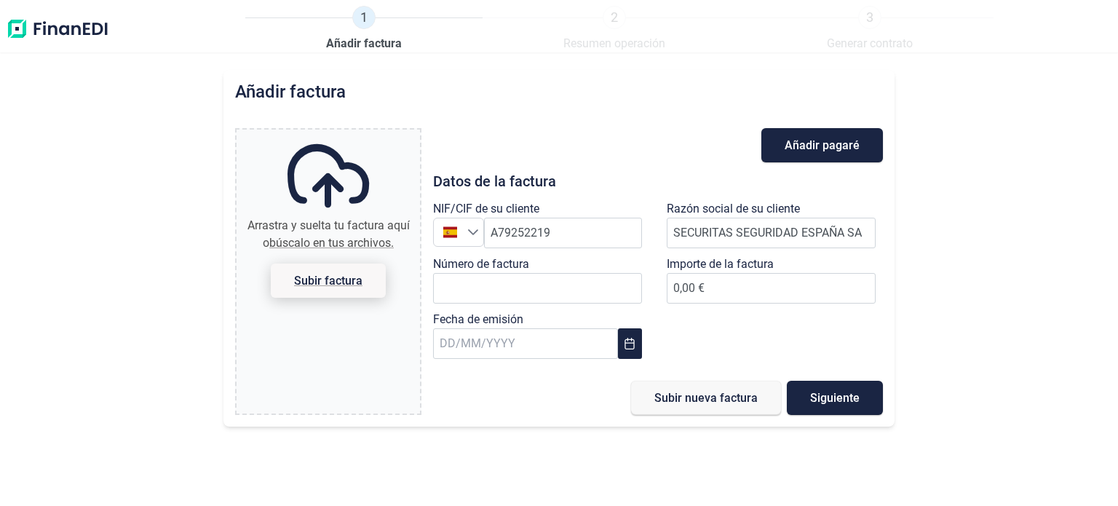
click at [323, 278] on span "Subir factura" at bounding box center [328, 280] width 68 height 11
click at [323, 134] on input "Arrastra y suelta tu factura aquí o búscalo en tus archivos. Subir factura" at bounding box center [328, 132] width 183 height 4
type input "C:\fakepath\F250343 SECURITAS SEGURIDAD [GEOGRAPHIC_DATA] SA.pdf"
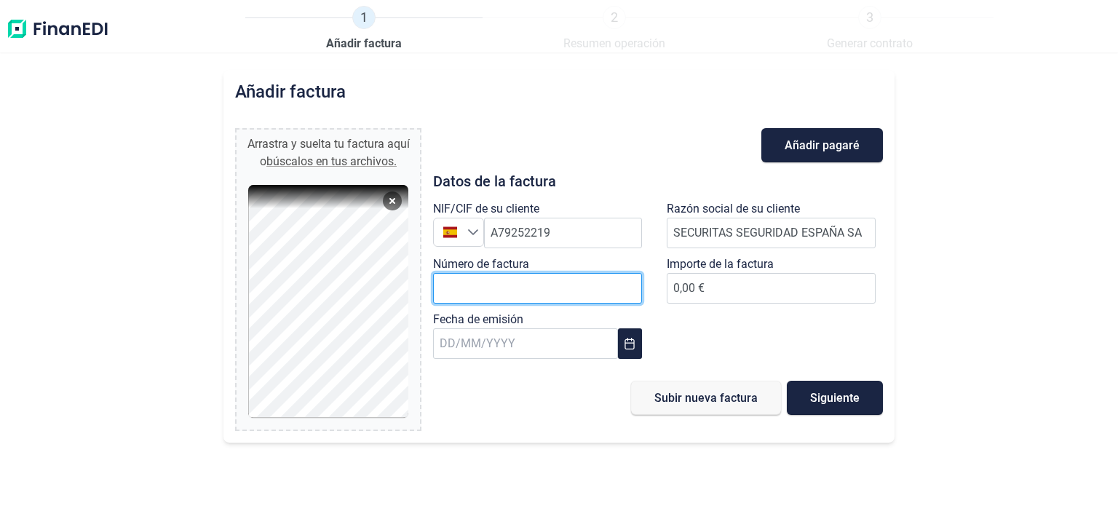
paste input "F250343"
type input "F250343"
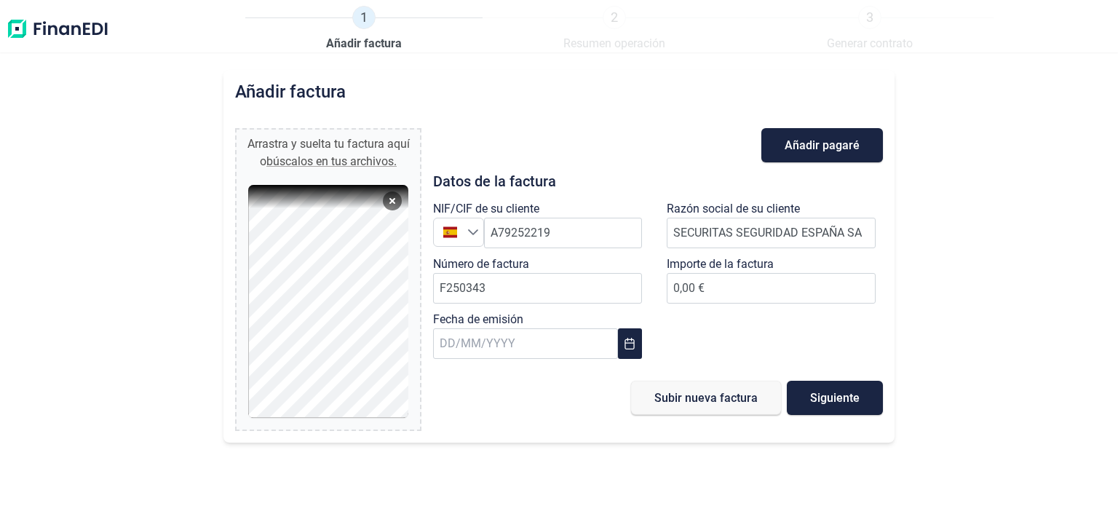
click at [835, 307] on div "Importe de la factura 0,00 €" at bounding box center [775, 283] width 216 height 55
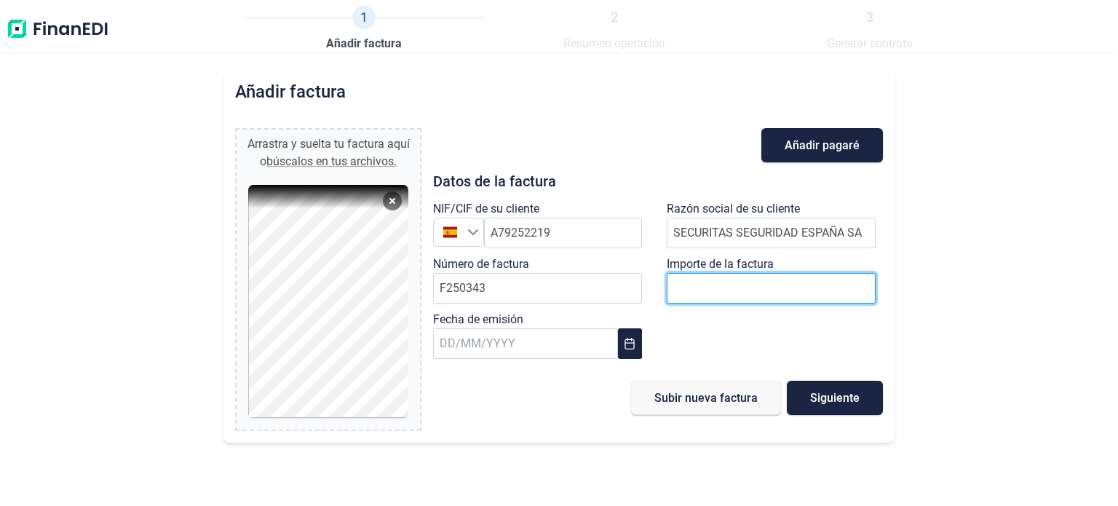
paste input "number"
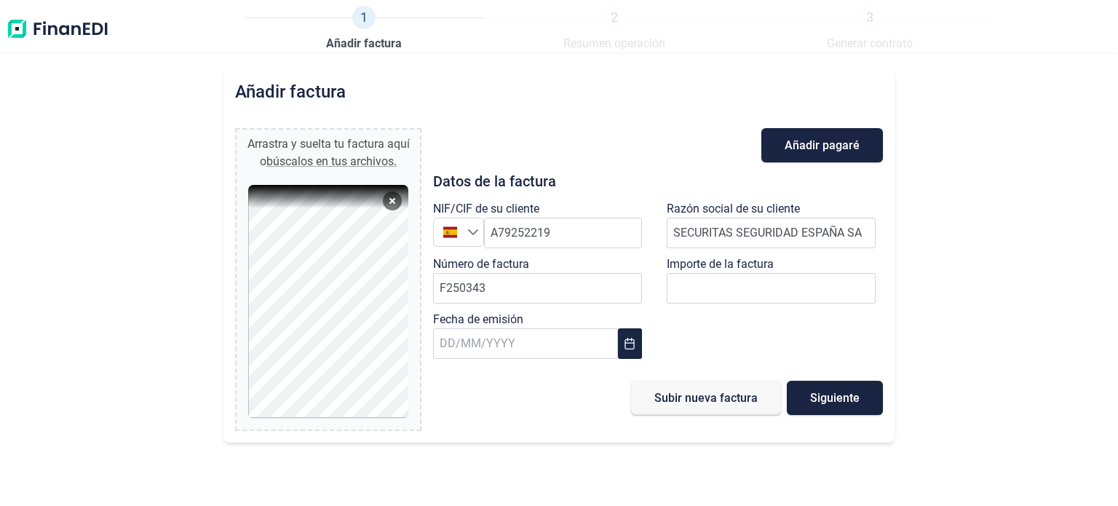
click at [536, 494] on div "Añadir factura Arrastra y suelta tu factura aquí o búscalos en tus archivos. F2…" at bounding box center [559, 288] width 1118 height 436
click at [641, 346] on button "Choose Date" at bounding box center [630, 343] width 24 height 31
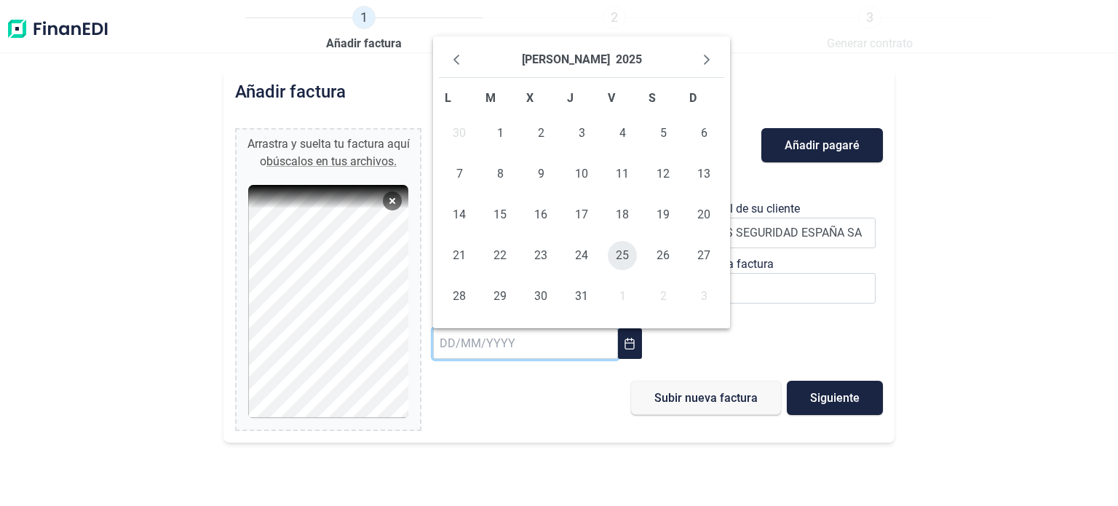
click at [626, 257] on span "25" at bounding box center [622, 255] width 29 height 29
type input "[DATE]"
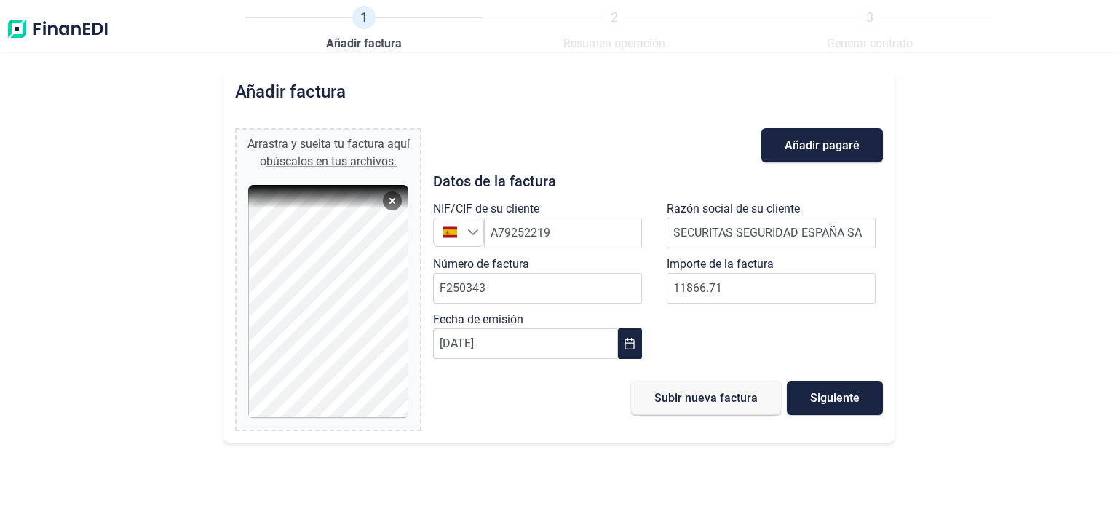
type input "11.866,71 €"
click at [719, 333] on div "NIF/CIF de su cliente España España A79252219 Razón social de su cliente SECURI…" at bounding box center [657, 283] width 467 height 166
click at [719, 400] on span "Subir nueva factura" at bounding box center [706, 397] width 103 height 11
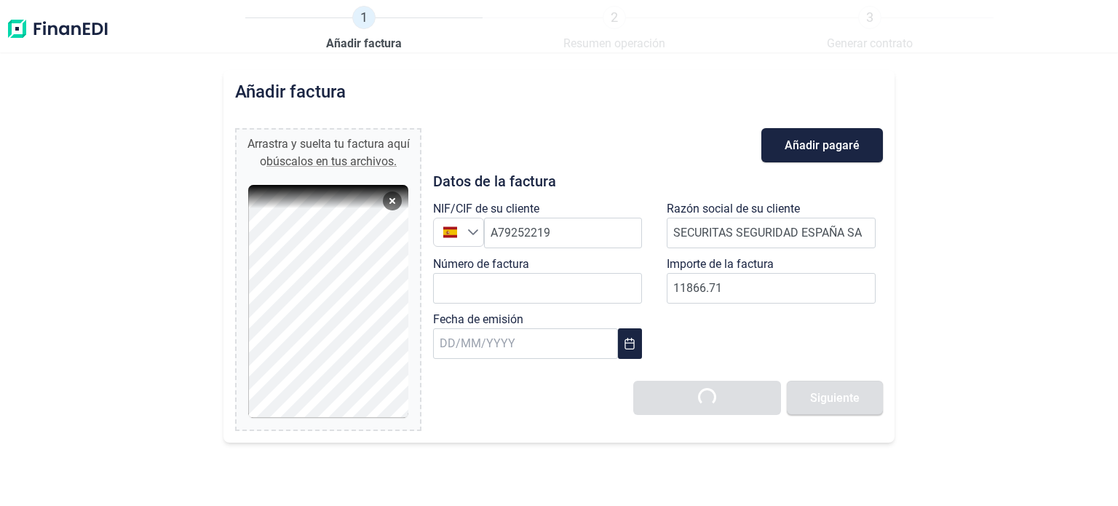
type input "0,00 €"
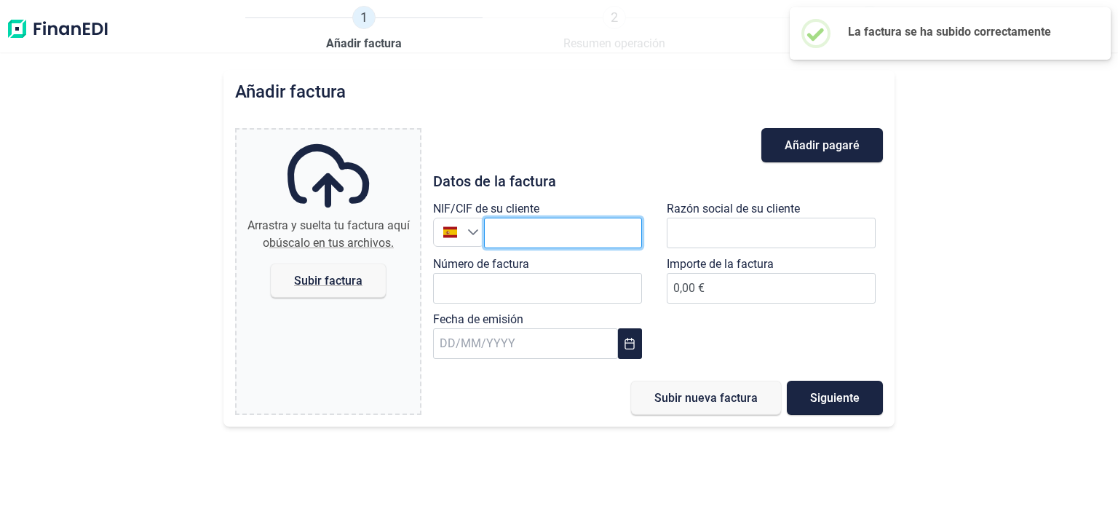
click at [598, 246] on input "text" at bounding box center [563, 233] width 158 height 31
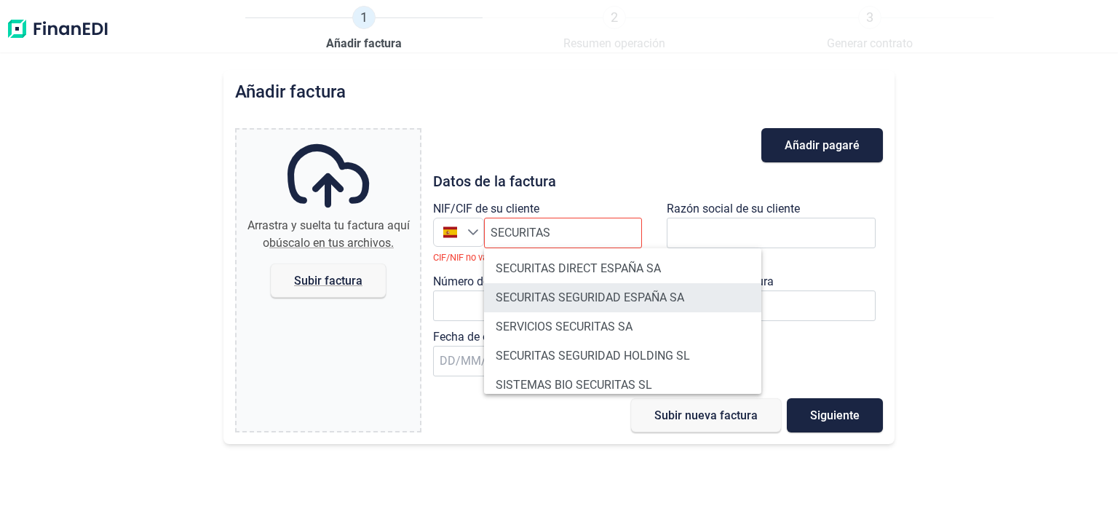
click at [630, 299] on li "SECURITAS SEGURIDAD ESPAÑA SA" at bounding box center [622, 297] width 277 height 29
type input "A79252219"
type input "SECURITAS SEGURIDAD ESPAÑA SA"
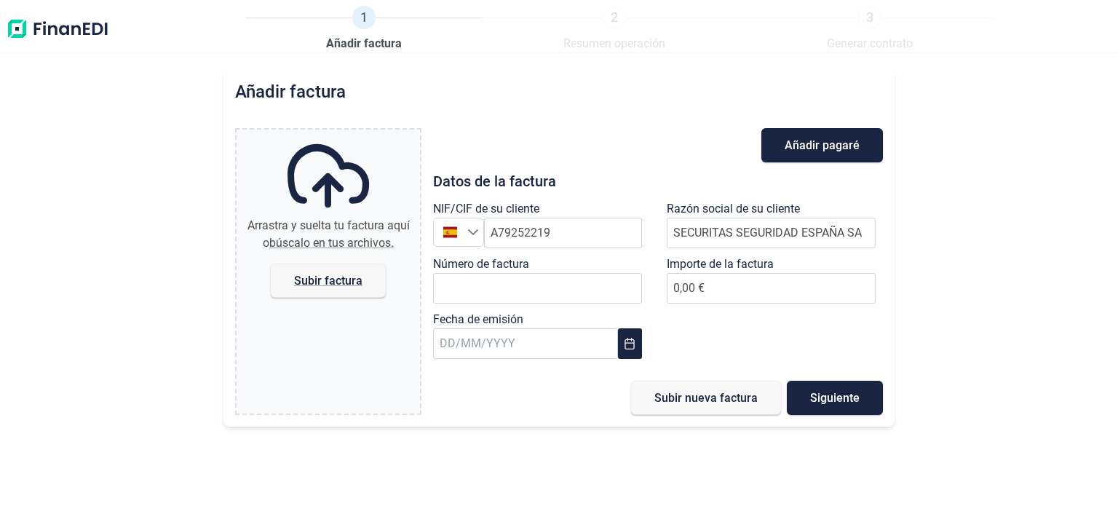
click at [707, 270] on label "Importe de la factura" at bounding box center [720, 264] width 107 height 17
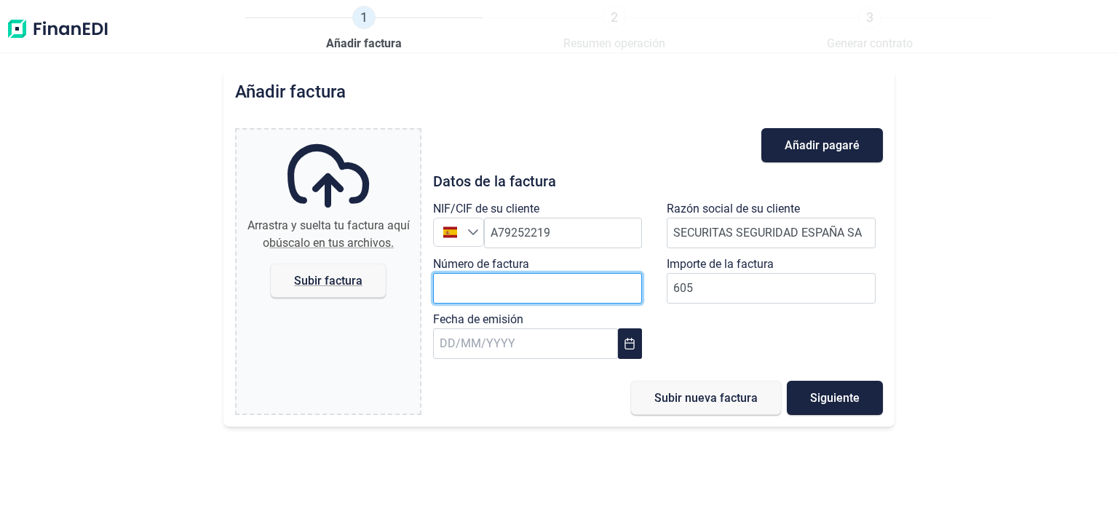
type input "605,00 €"
click at [515, 285] on input "Número de factura" at bounding box center [537, 288] width 209 height 31
paste input "F250345"
type input "F250345"
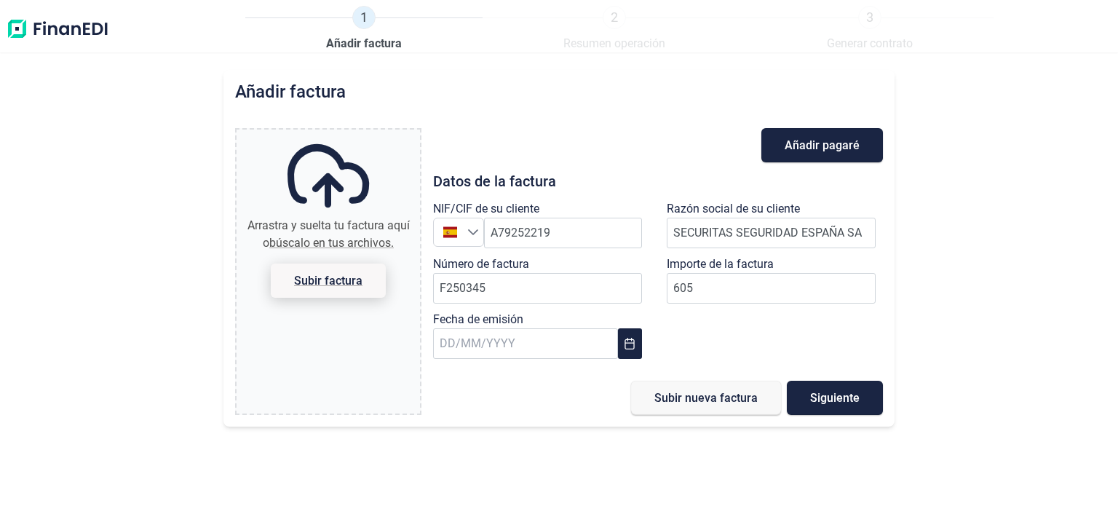
click at [328, 281] on span "Subir factura" at bounding box center [328, 280] width 68 height 11
click at [328, 134] on input "Arrastra y suelta tu factura aquí o búscalo en tus archivos. Subir factura" at bounding box center [328, 132] width 183 height 4
type input "C:\fakepath\F250345 SECURITAS SEGURIDAD [GEOGRAPHIC_DATA] SA.pdf"
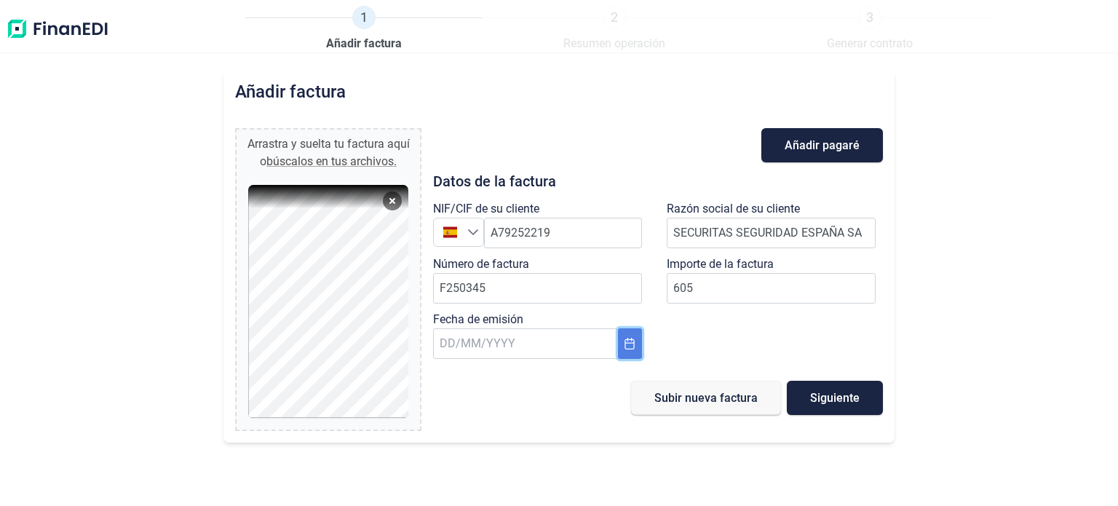
click at [636, 344] on button "Choose Date" at bounding box center [630, 343] width 24 height 31
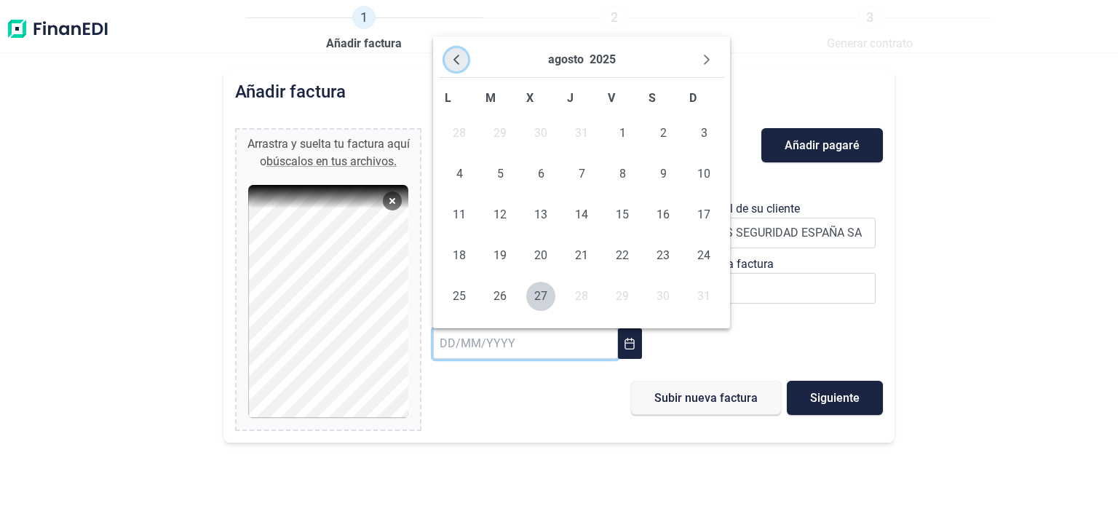
click at [458, 63] on icon "Previous Month" at bounding box center [457, 60] width 12 height 12
click at [638, 255] on td "25" at bounding box center [622, 255] width 41 height 41
click at [624, 250] on span "25" at bounding box center [622, 255] width 29 height 29
type input "[DATE]"
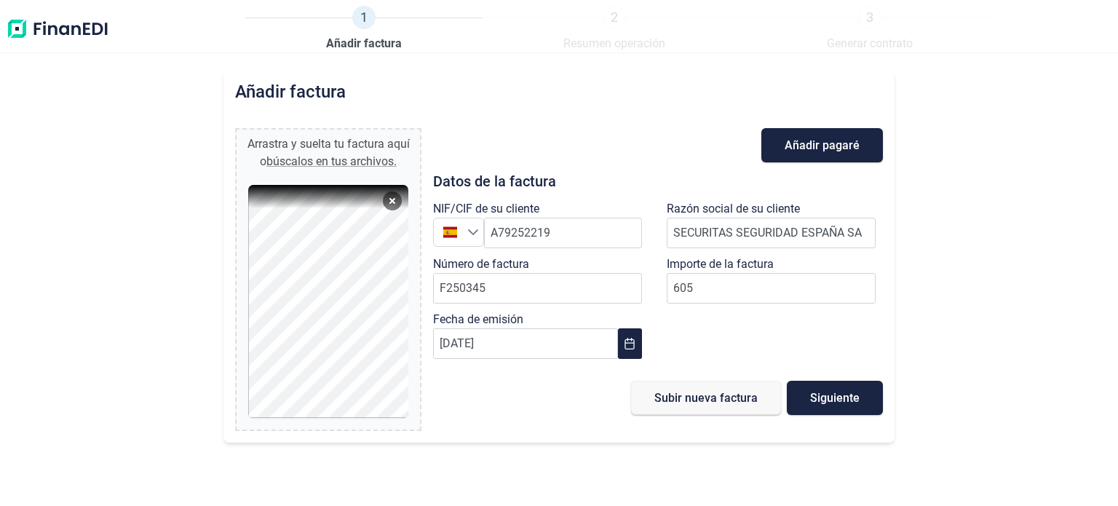
drag, startPoint x: 557, startPoint y: 386, endPoint x: 734, endPoint y: 391, distance: 177.0
click at [556, 386] on div "Subir nueva factura Siguiente" at bounding box center [658, 398] width 450 height 34
click at [834, 392] on span "Siguiente" at bounding box center [835, 397] width 50 height 11
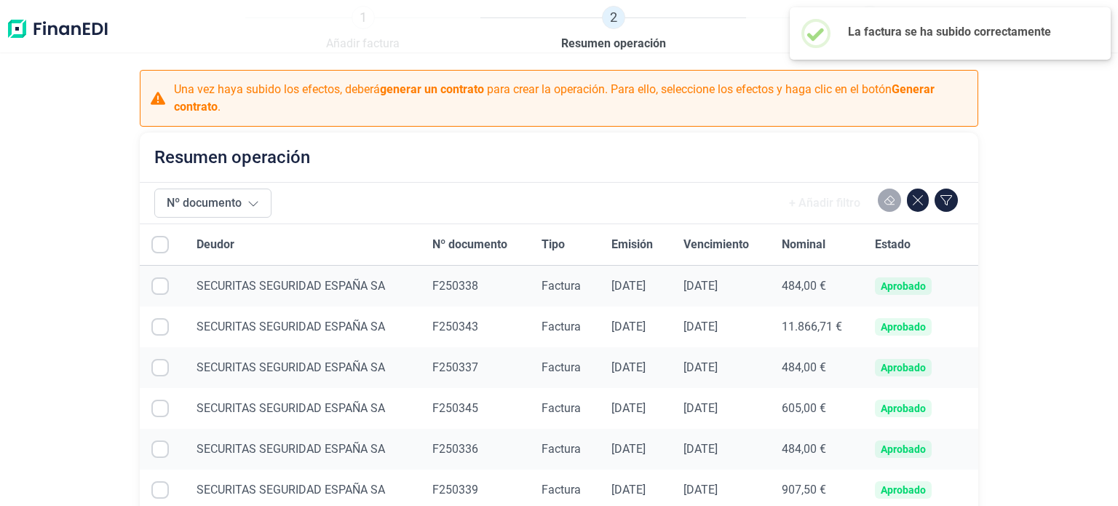
checkbox input "true"
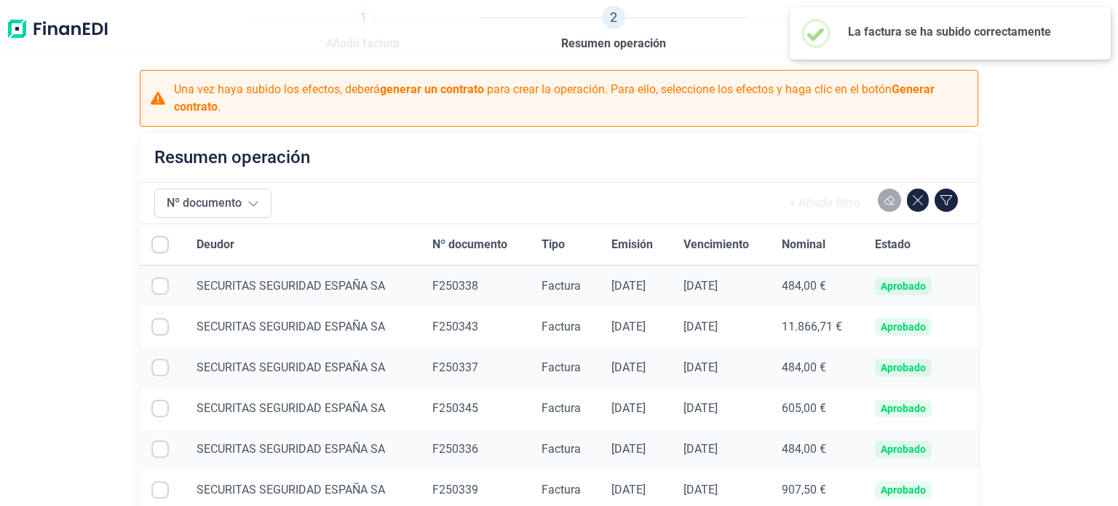
checkbox input "true"
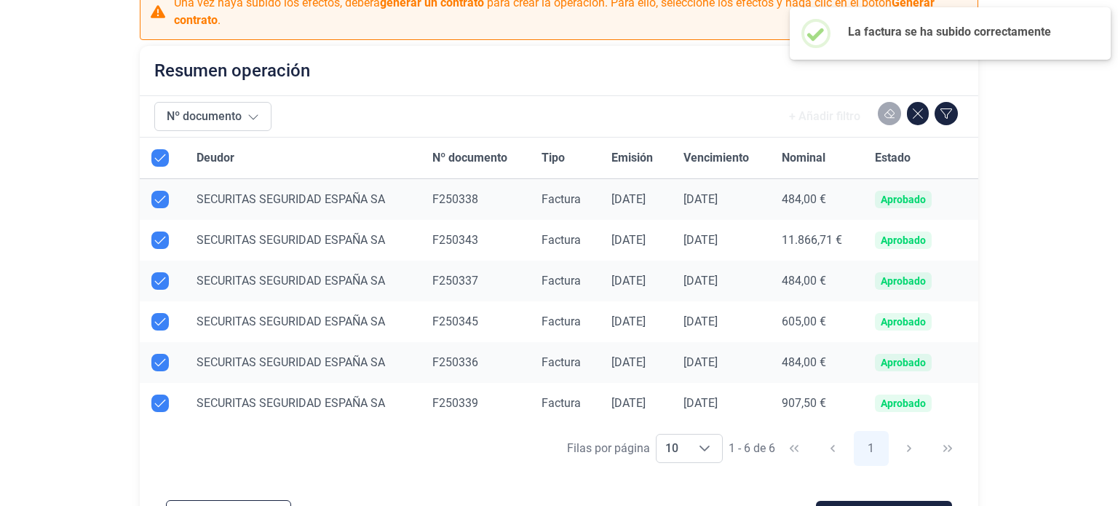
scroll to position [148, 0]
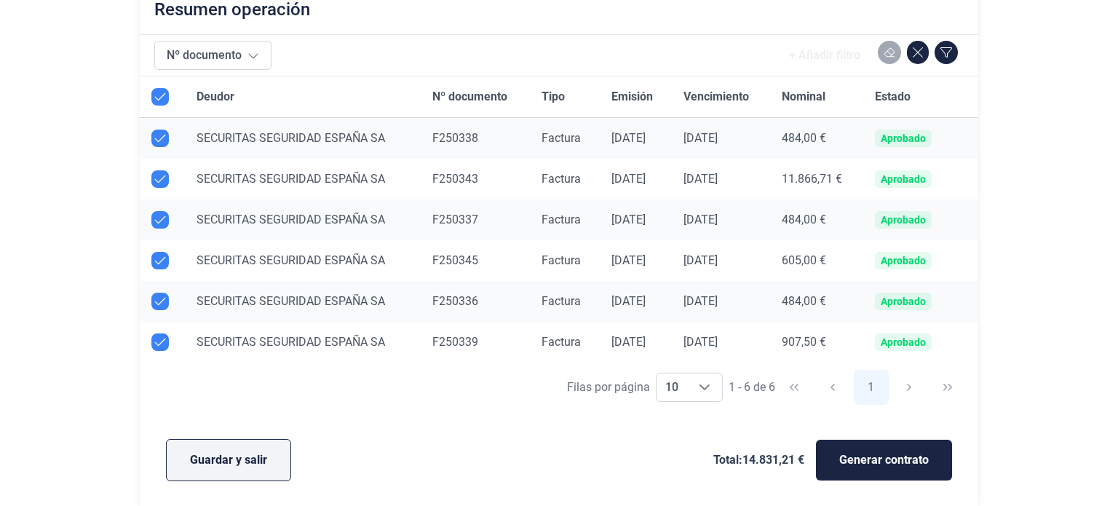
click at [248, 459] on span "Guardar y salir" at bounding box center [228, 459] width 77 height 17
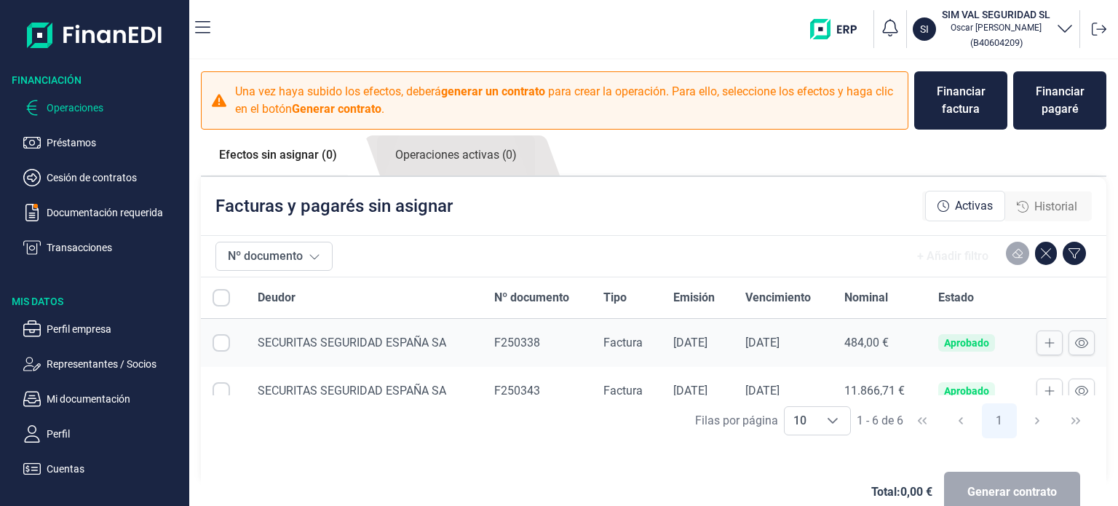
checkbox input "true"
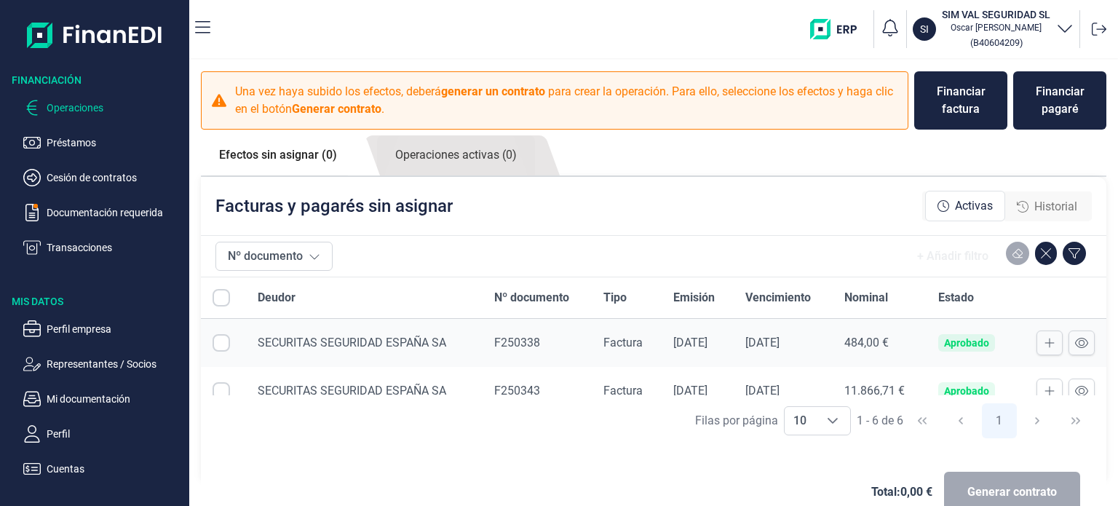
checkbox input "true"
